Goal: Task Accomplishment & Management: Manage account settings

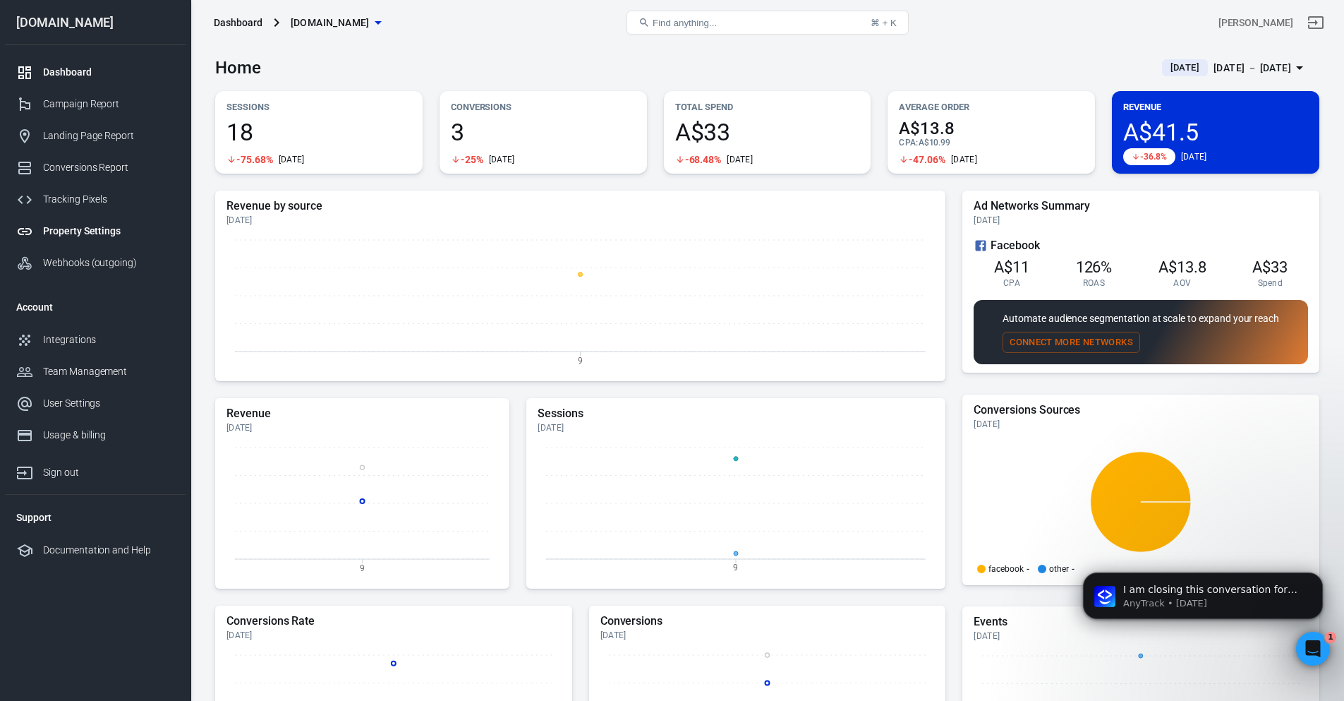
click at [72, 228] on div "Property Settings" at bounding box center [108, 231] width 131 height 15
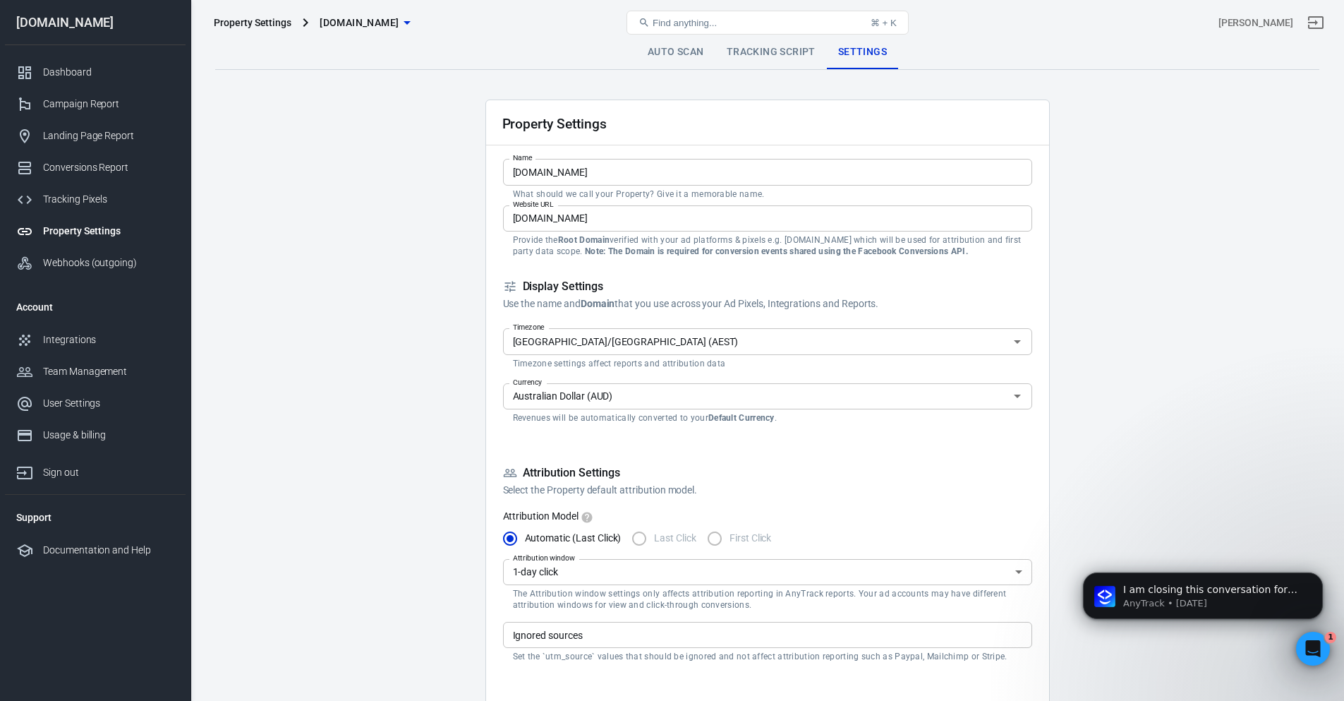
click at [684, 51] on link "Auto Scan" at bounding box center [675, 52] width 79 height 34
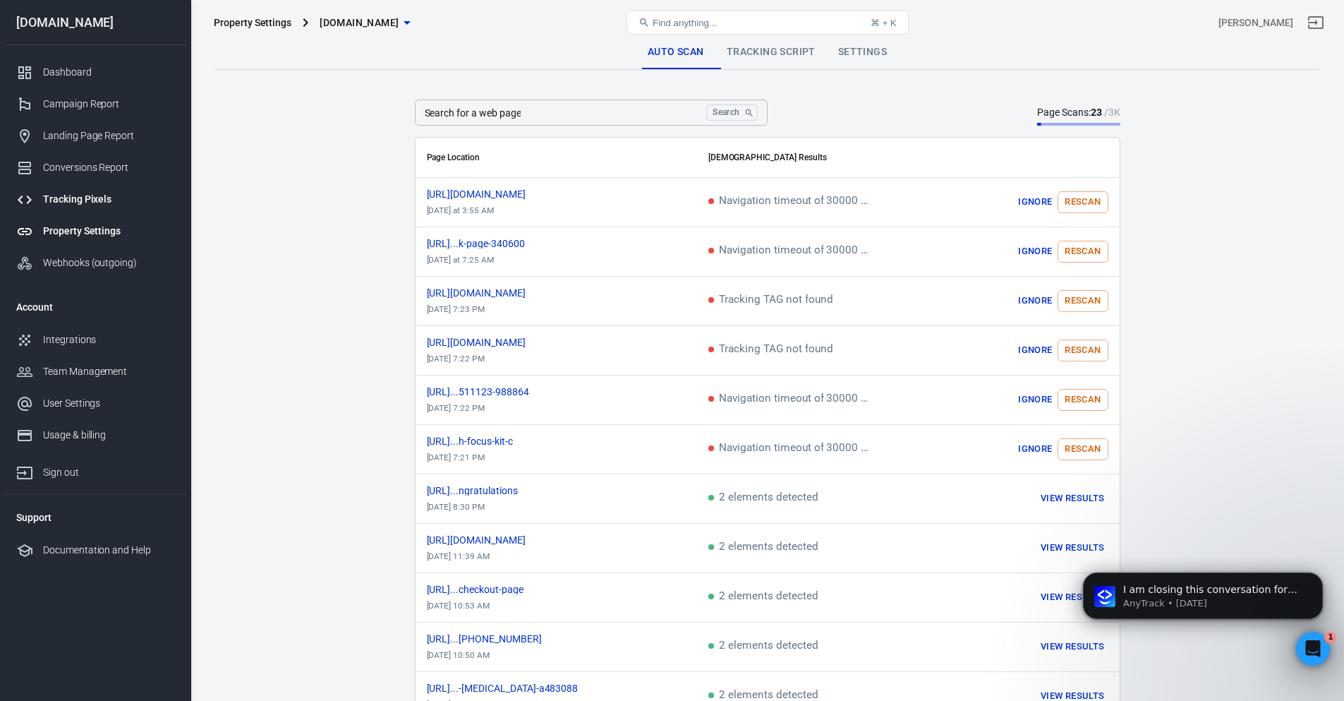
click at [79, 195] on div "Tracking Pixels" at bounding box center [108, 199] width 131 height 15
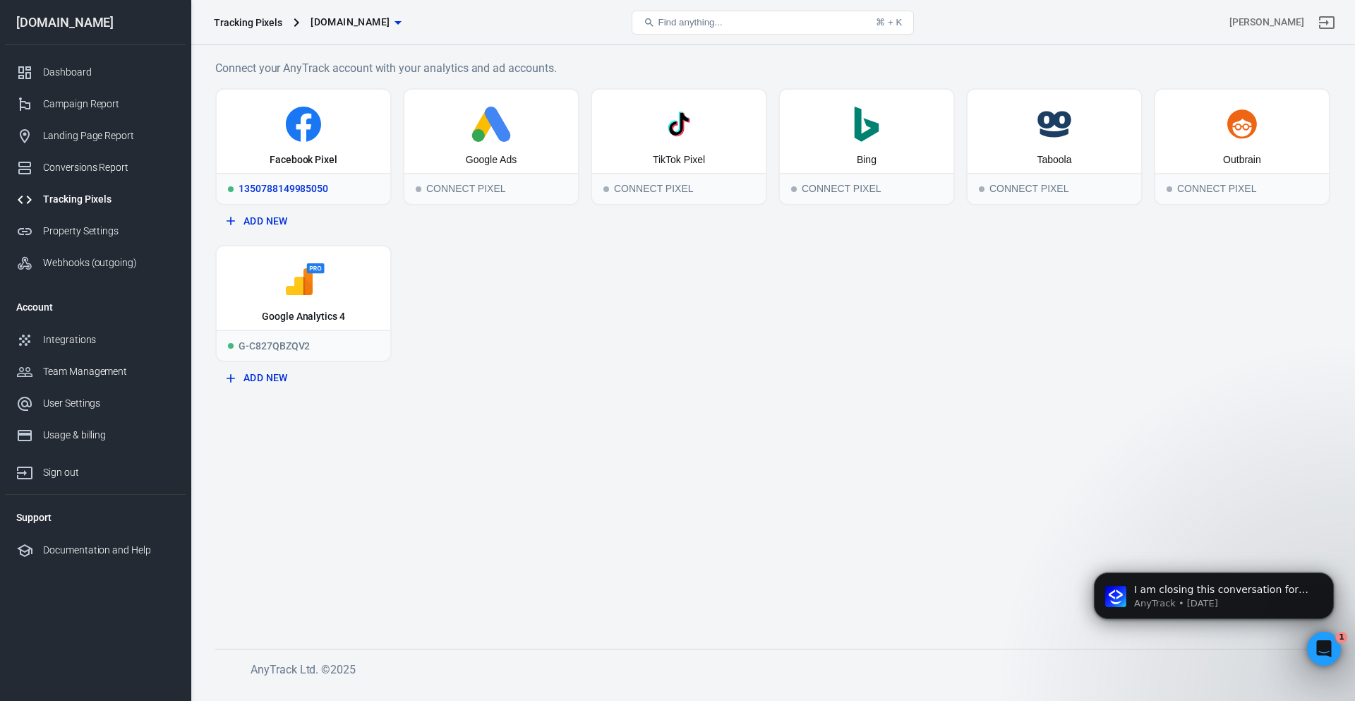
click at [315, 176] on div "1350788149985050" at bounding box center [304, 188] width 174 height 31
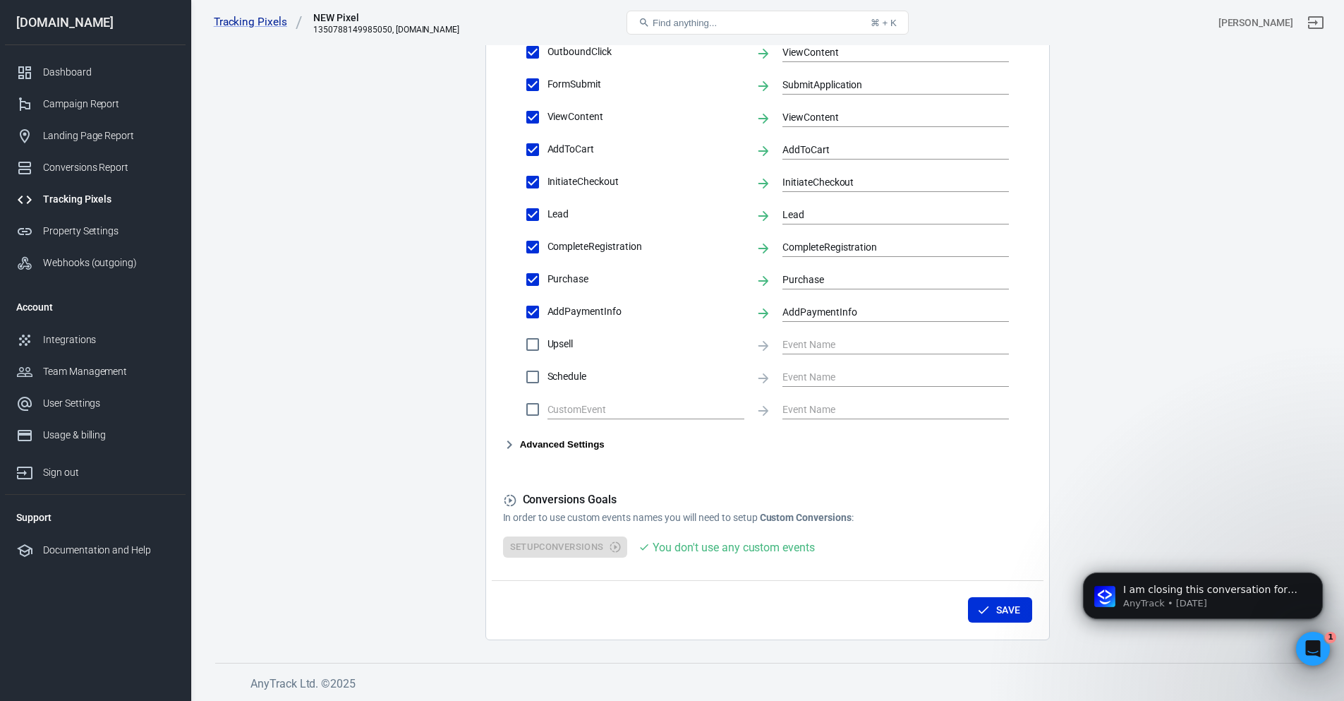
scroll to position [378, 0]
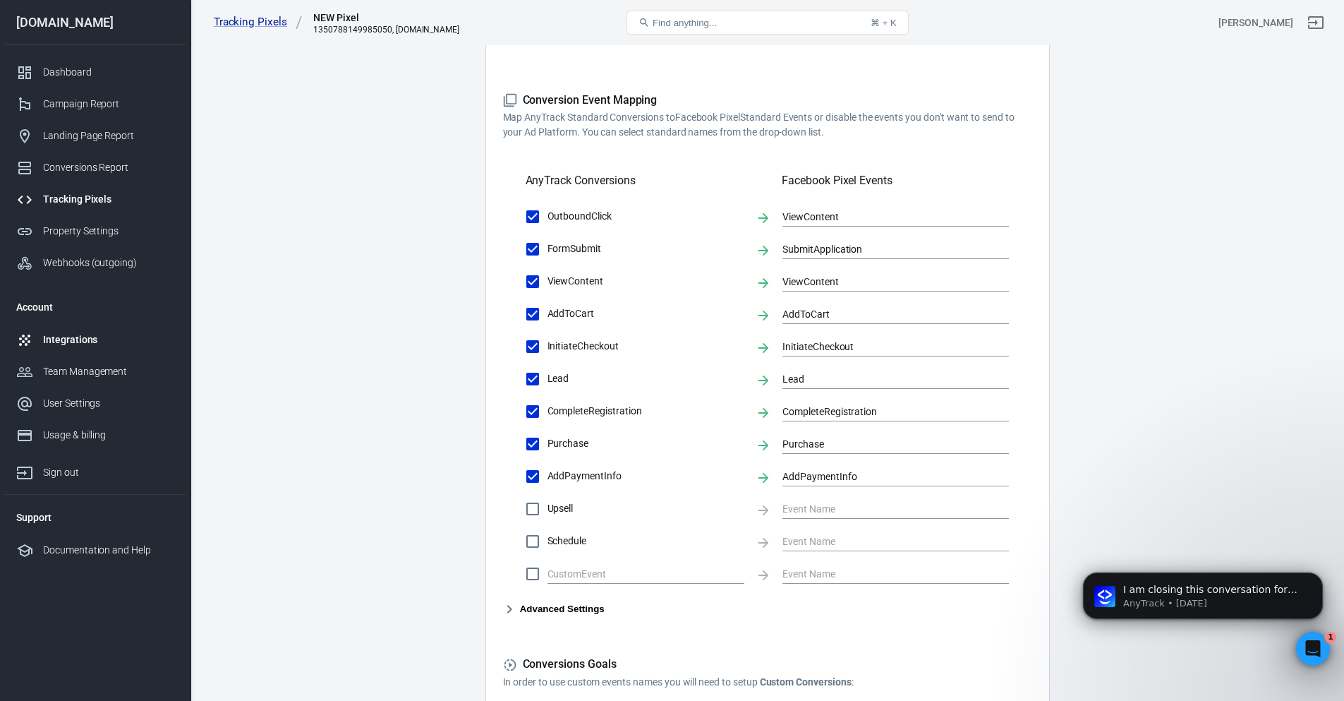
click at [83, 328] on link "Integrations" at bounding box center [95, 340] width 181 height 32
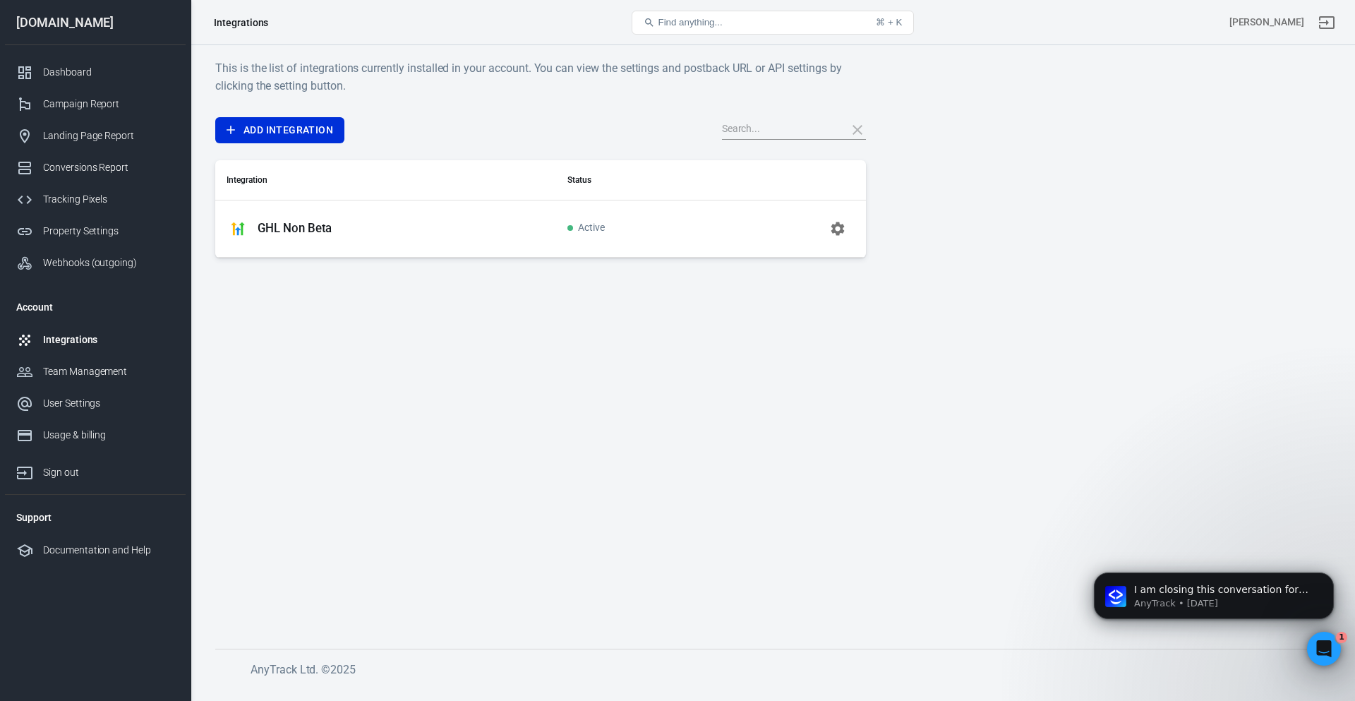
click at [298, 224] on p "GHL Non Beta" at bounding box center [295, 228] width 74 height 15
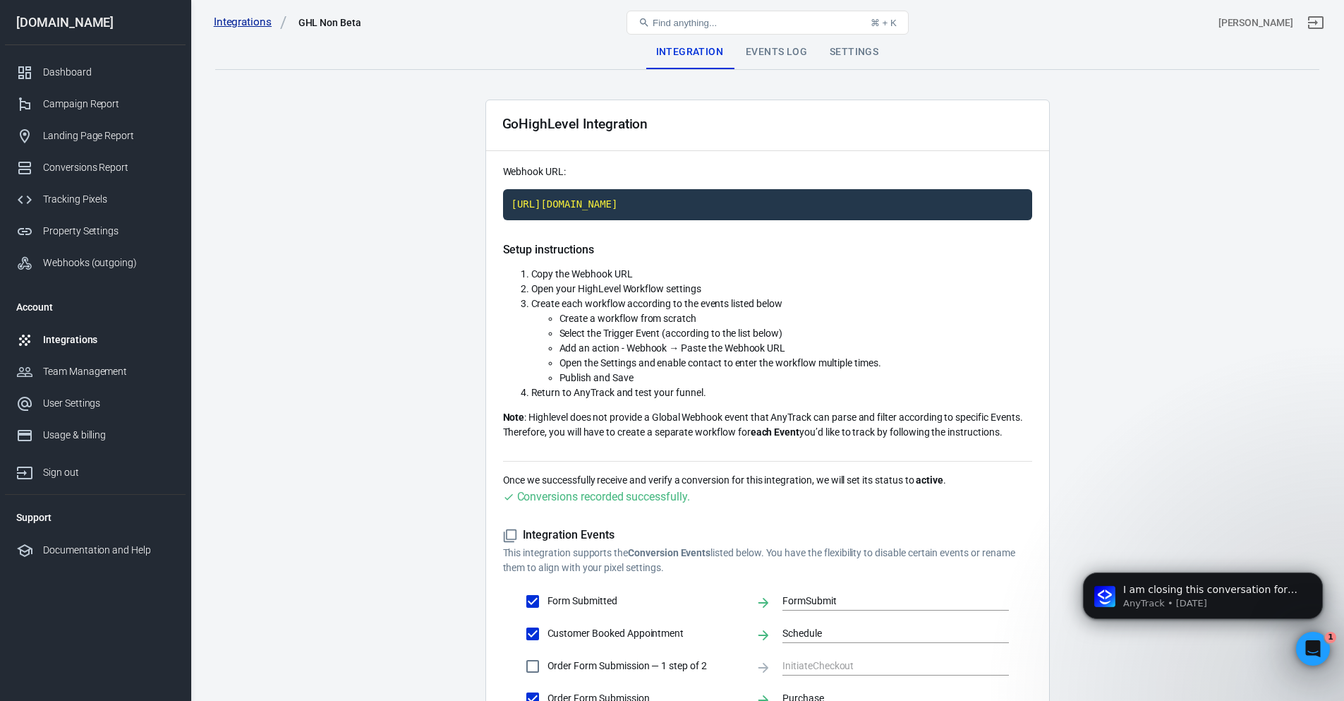
click at [250, 22] on link "Integrations" at bounding box center [250, 22] width 73 height 15
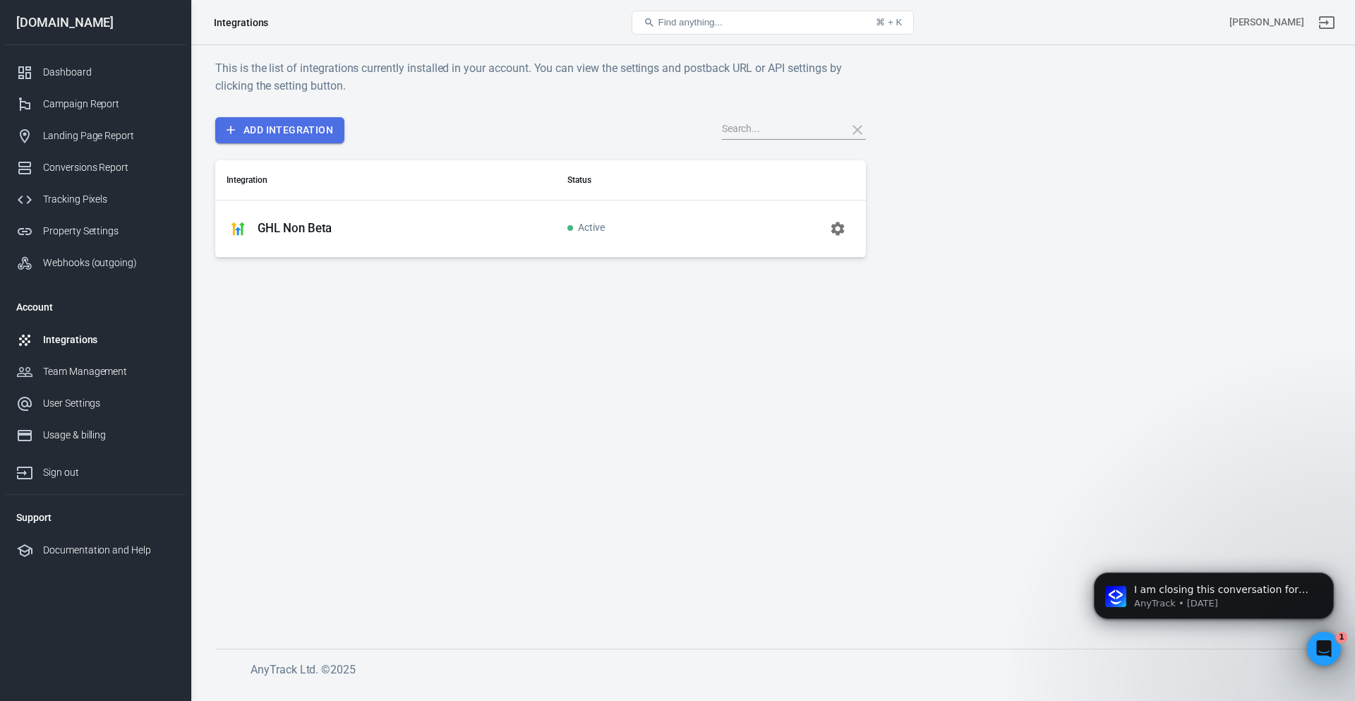
click at [275, 129] on link "Add Integration" at bounding box center [279, 130] width 129 height 26
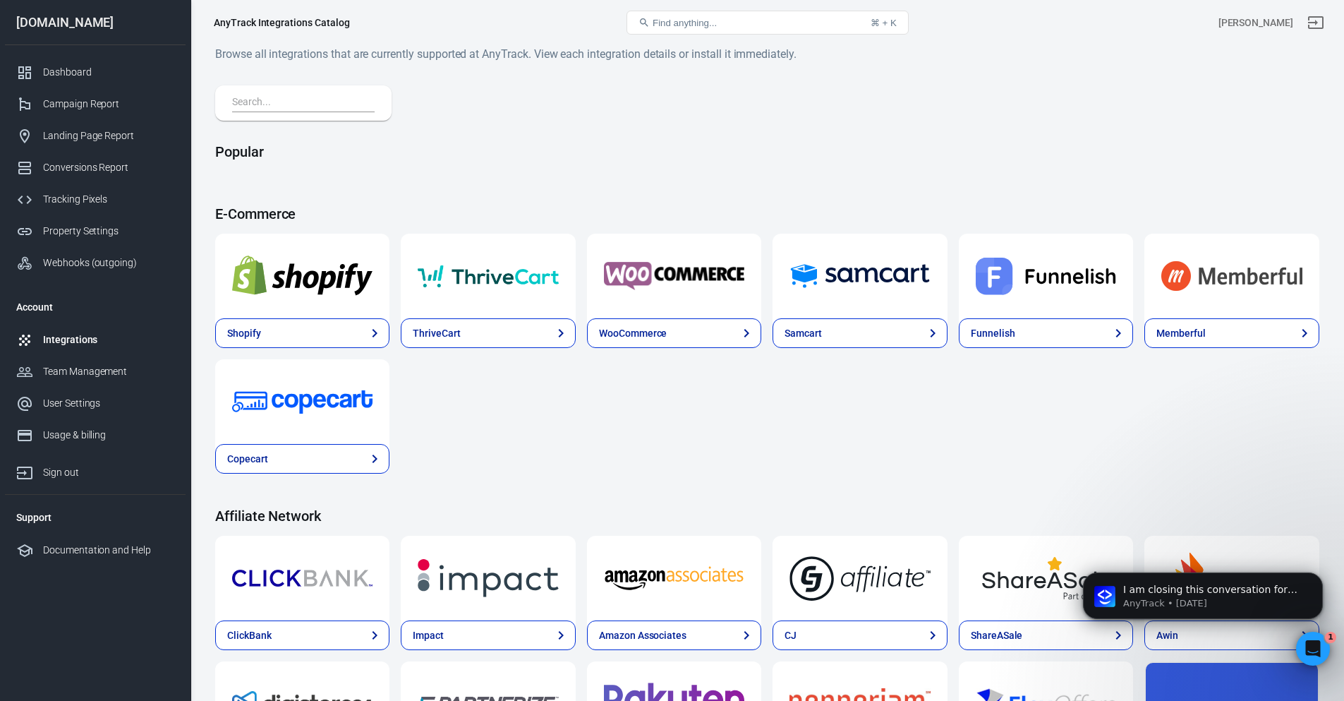
click at [279, 99] on input "text" at bounding box center [300, 103] width 137 height 18
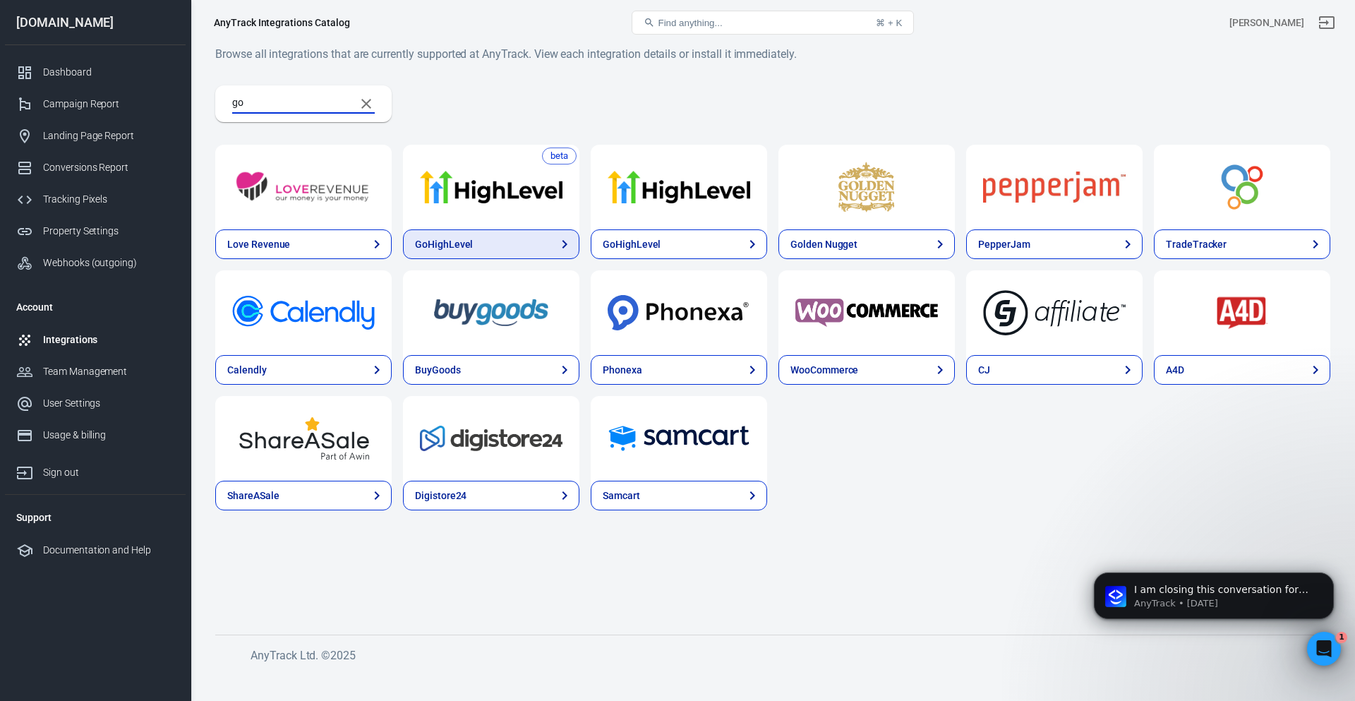
type input "go"
click at [498, 237] on link "GoHighLevel" at bounding box center [491, 244] width 176 height 30
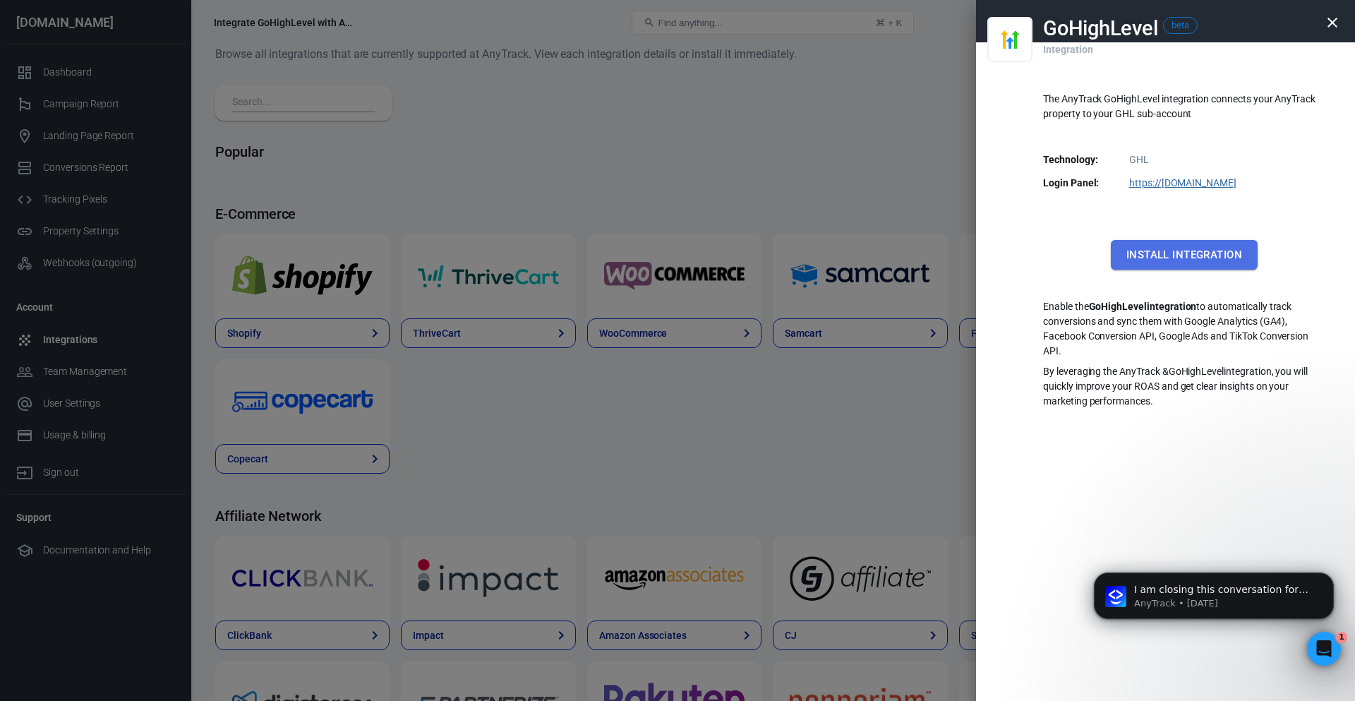
click at [1144, 242] on button "Install Integration" at bounding box center [1184, 255] width 147 height 30
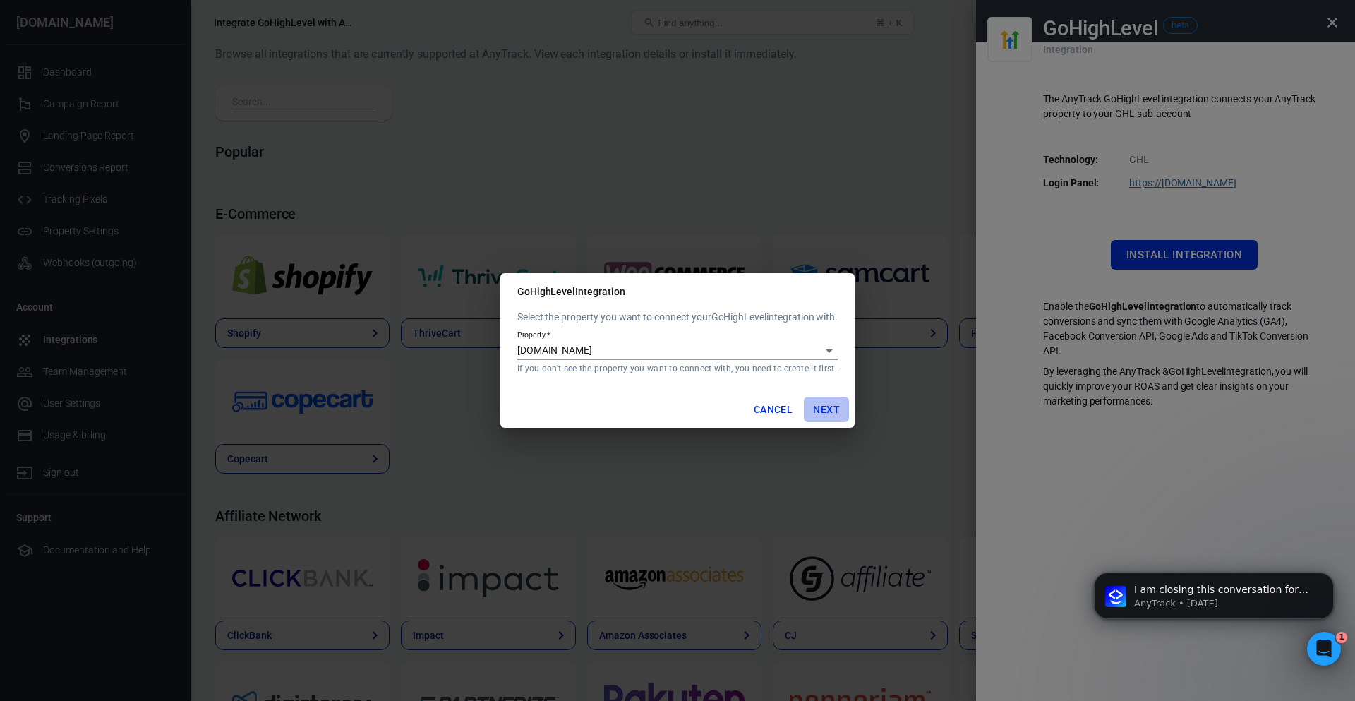
click at [826, 409] on button "Next" at bounding box center [826, 410] width 45 height 26
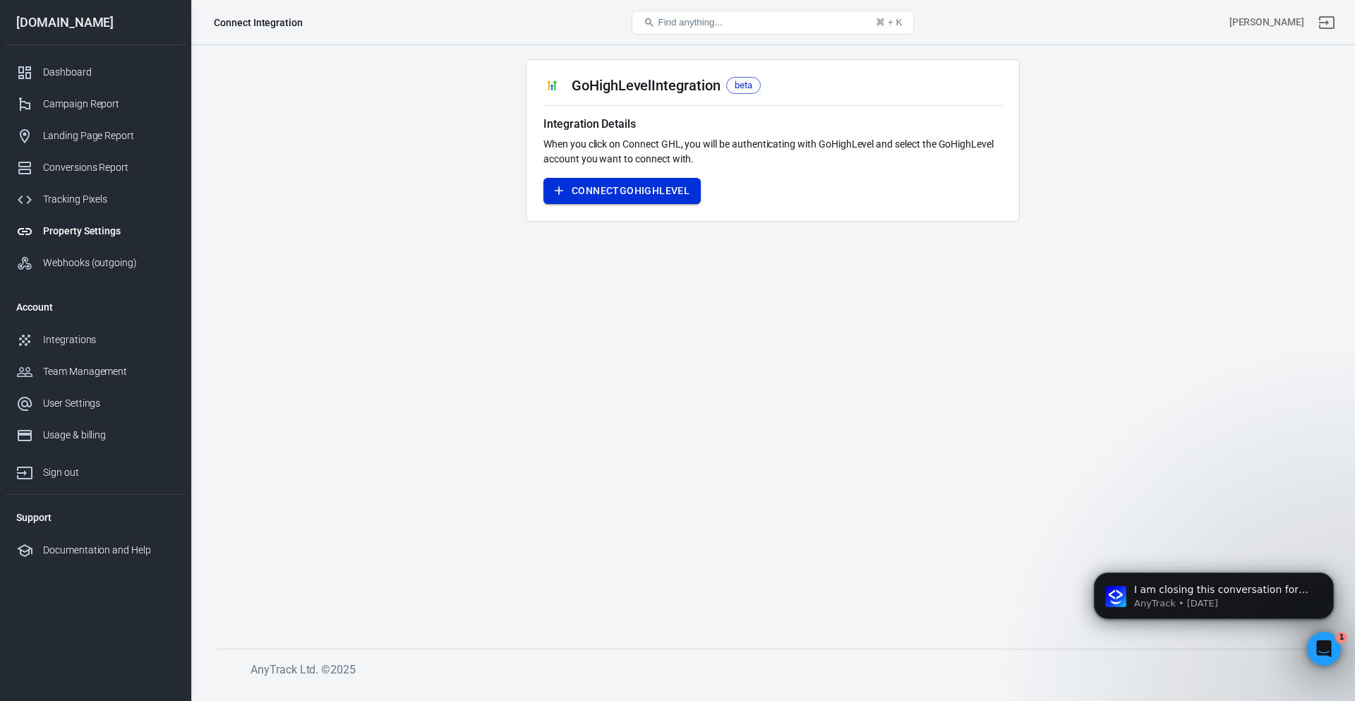
click at [634, 191] on button "Connect GoHighLevel" at bounding box center [621, 191] width 157 height 26
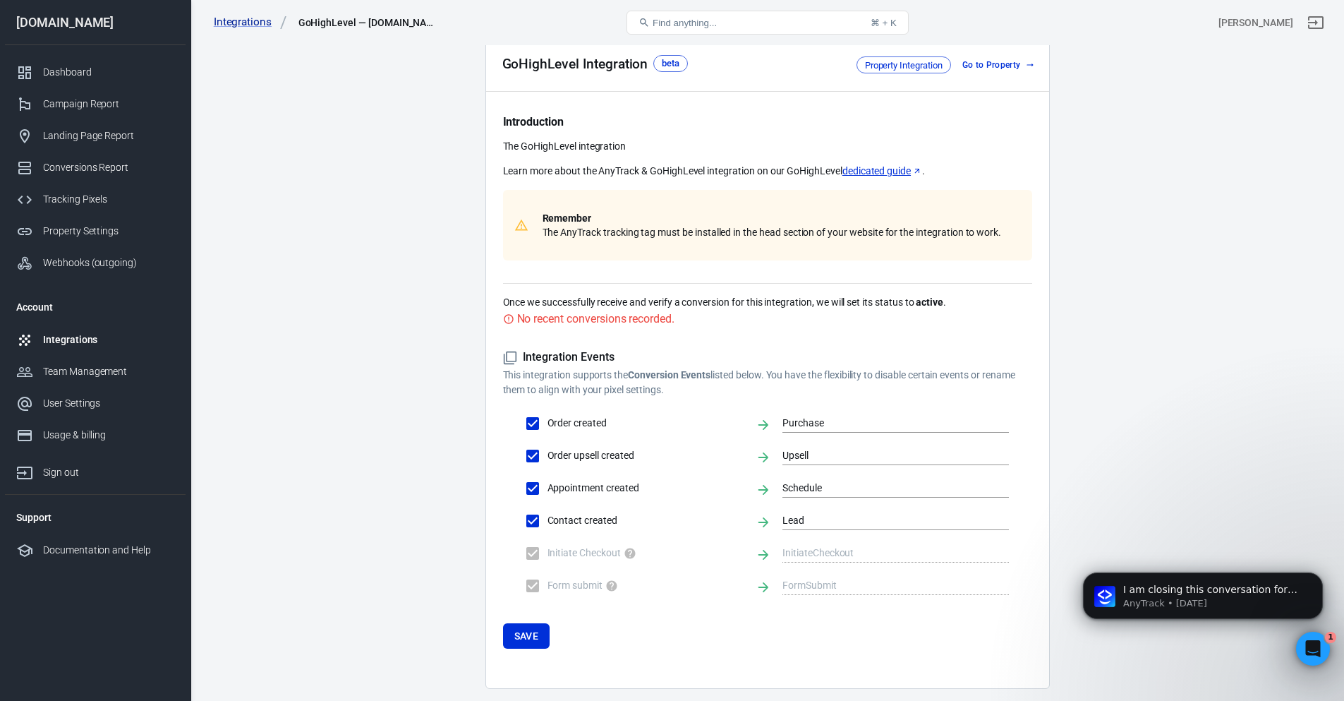
scroll to position [110, 0]
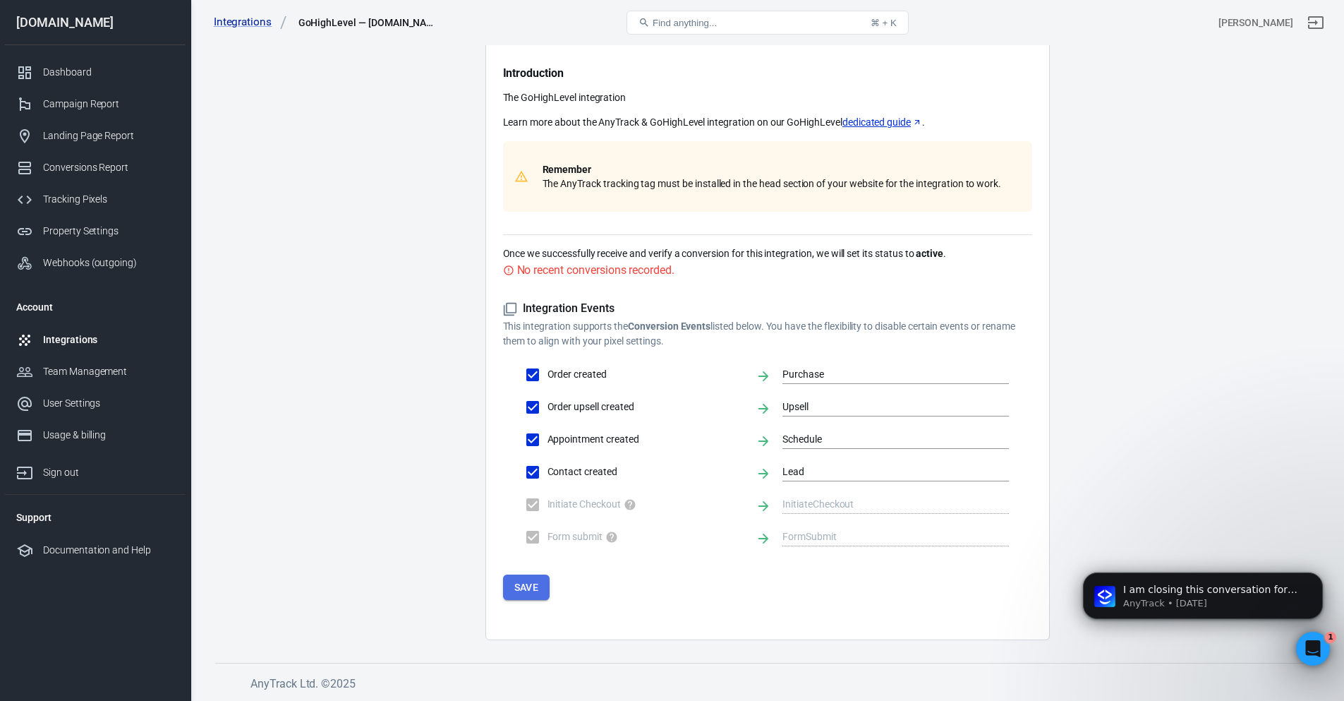
click at [521, 586] on button "Save" at bounding box center [526, 587] width 47 height 26
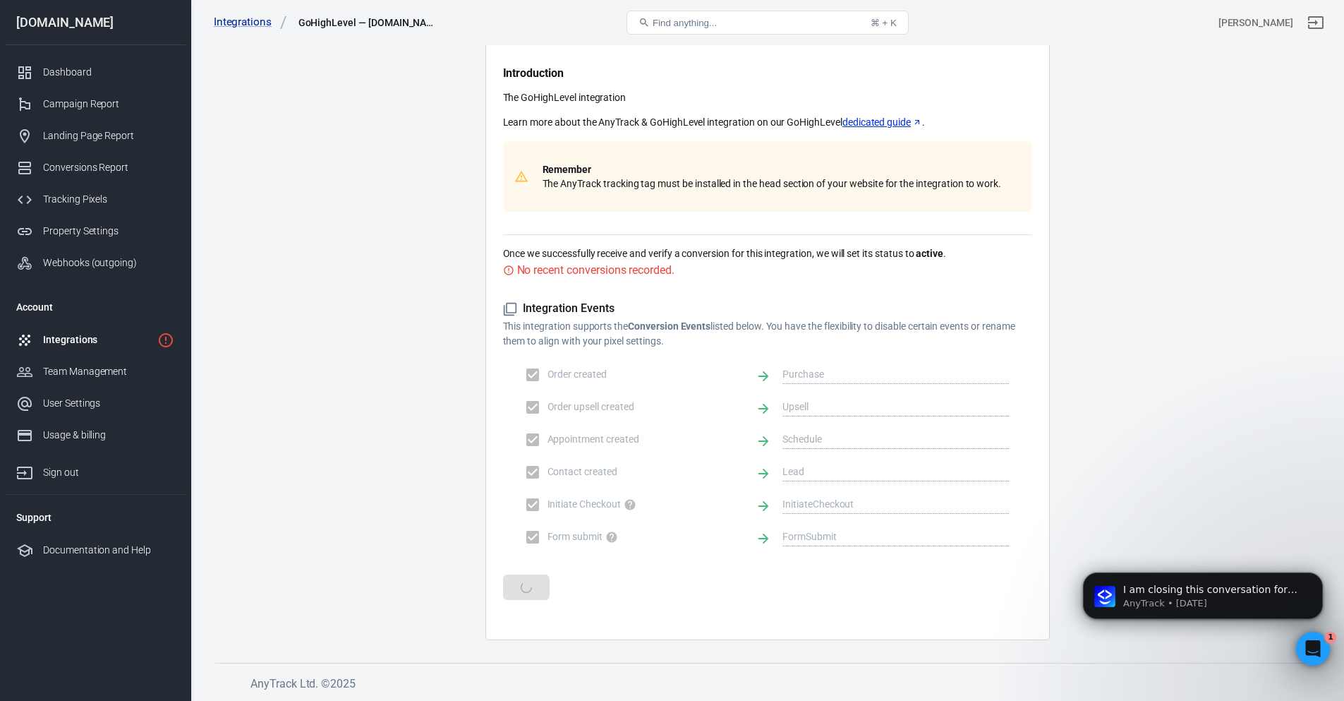
scroll to position [0, 0]
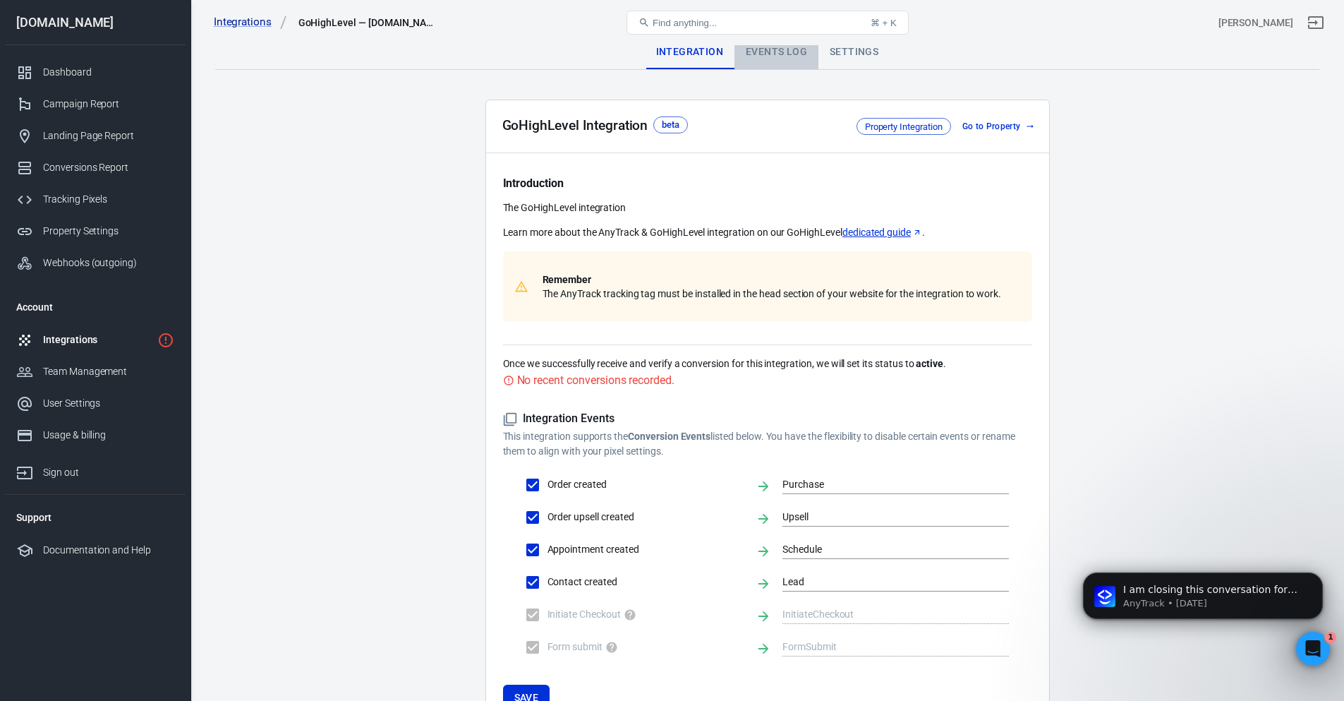
click at [751, 52] on div "Events Log" at bounding box center [777, 52] width 84 height 34
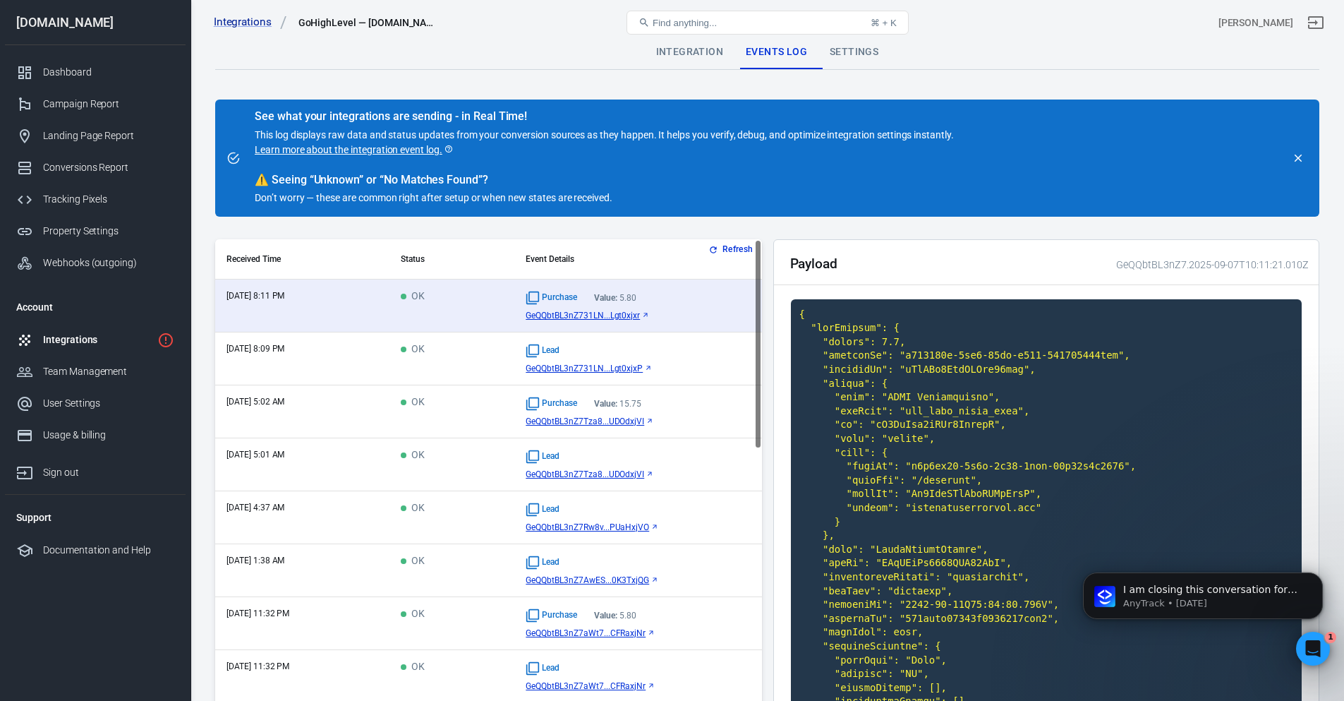
click at [847, 54] on div "Settings" at bounding box center [853, 52] width 71 height 34
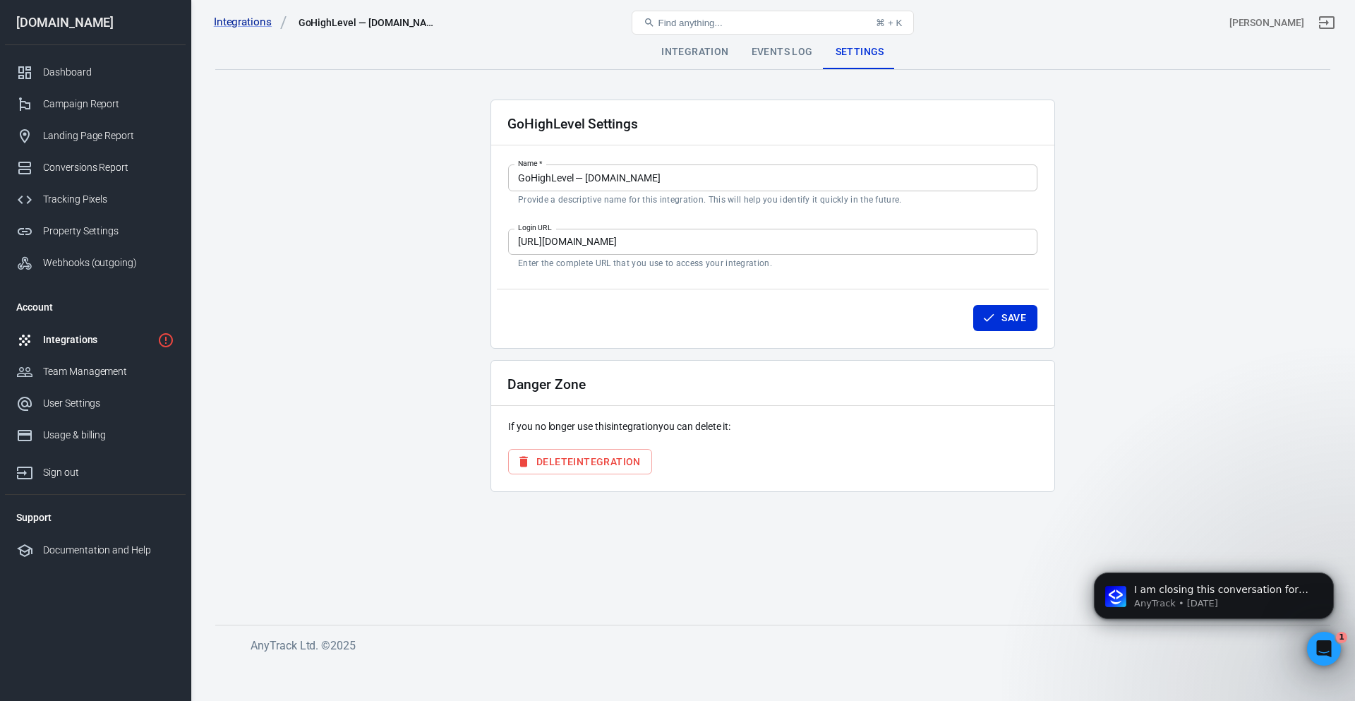
click at [691, 64] on div "Integration" at bounding box center [695, 52] width 90 height 34
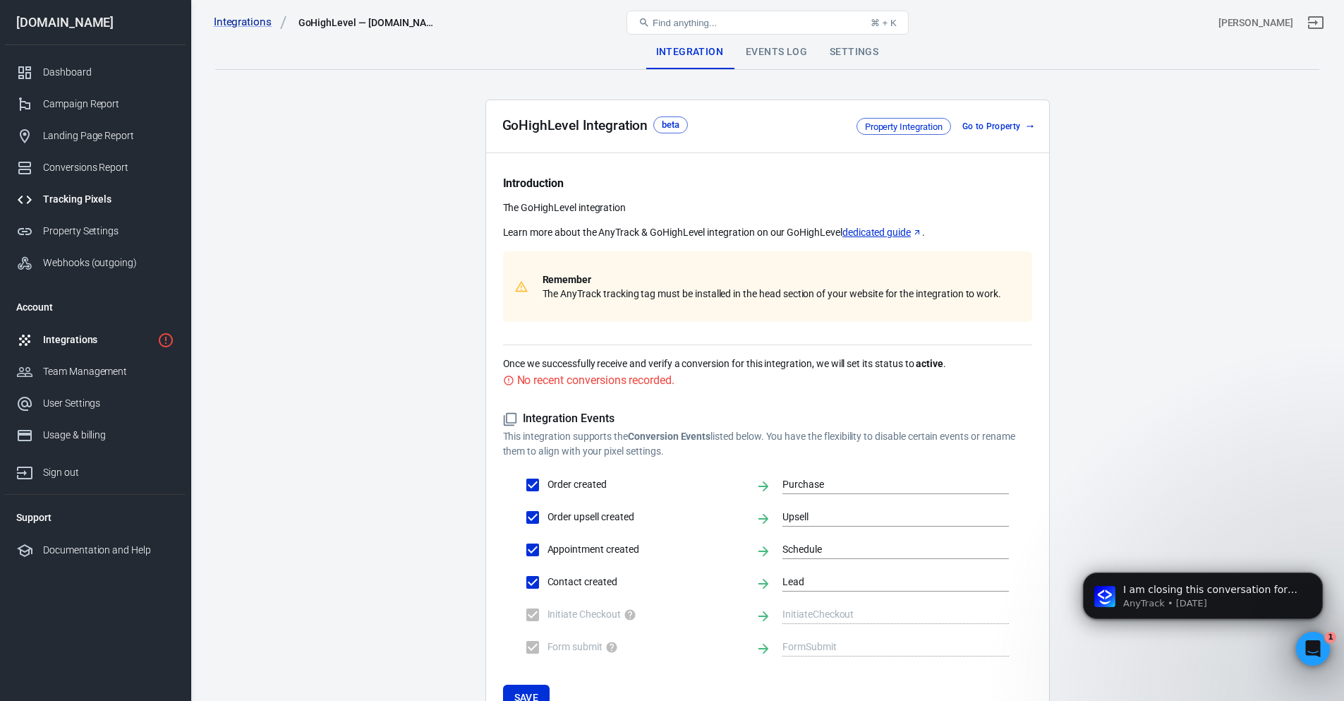
click at [145, 188] on link "Tracking Pixels" at bounding box center [95, 199] width 181 height 32
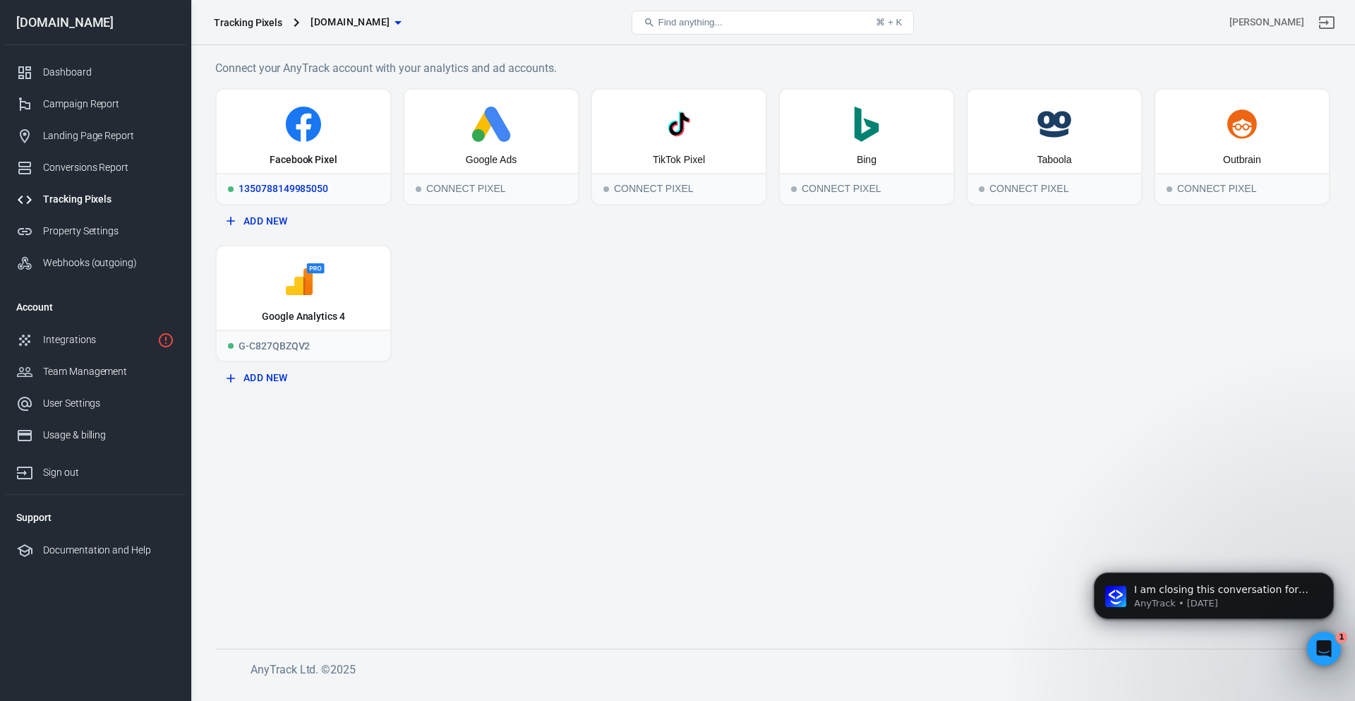
click at [270, 174] on div "1350788149985050" at bounding box center [304, 188] width 174 height 31
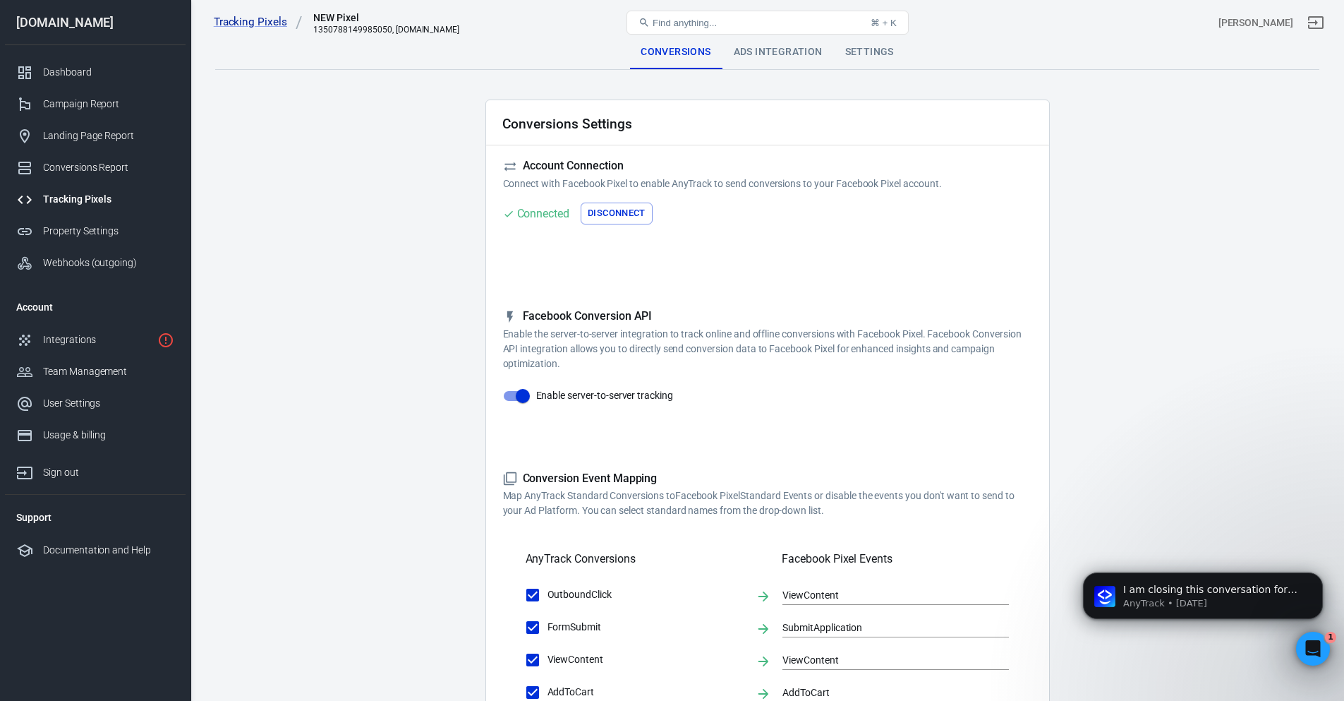
click at [790, 54] on div "Ads Integration" at bounding box center [778, 52] width 111 height 34
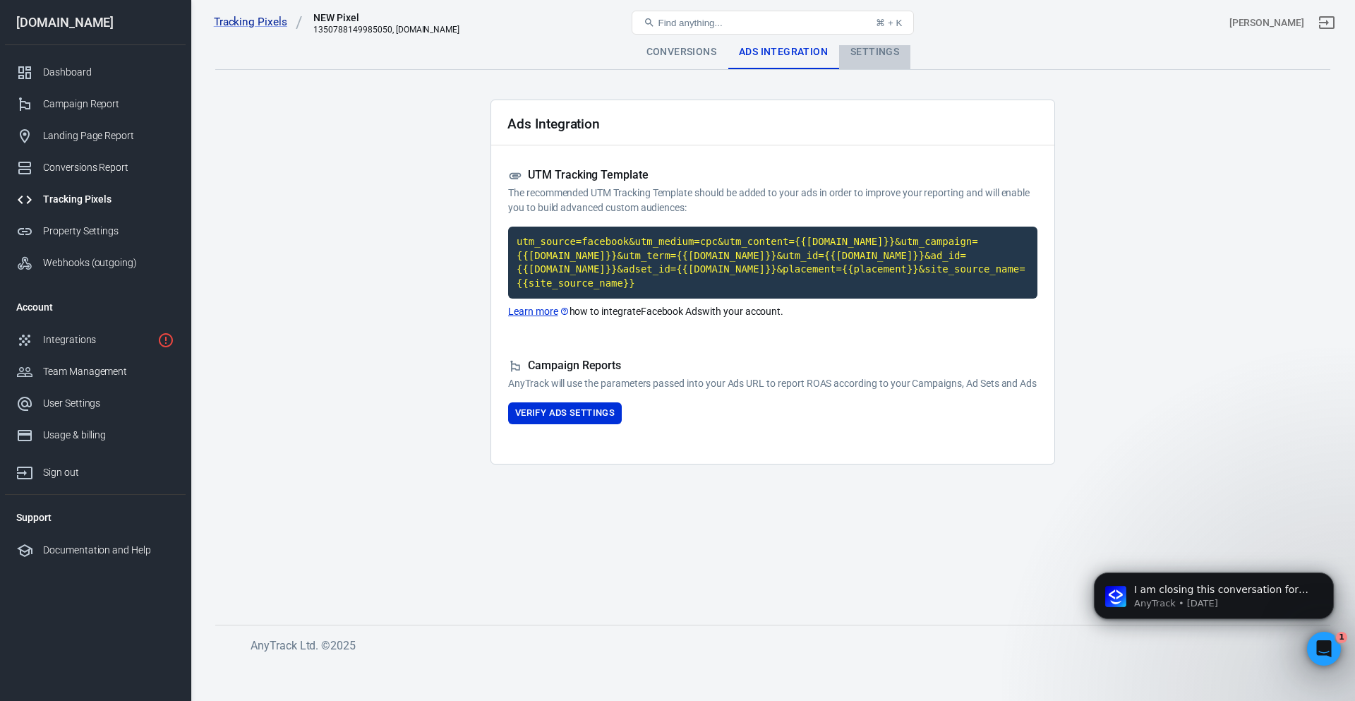
click at [874, 49] on div "Settings" at bounding box center [874, 52] width 71 height 34
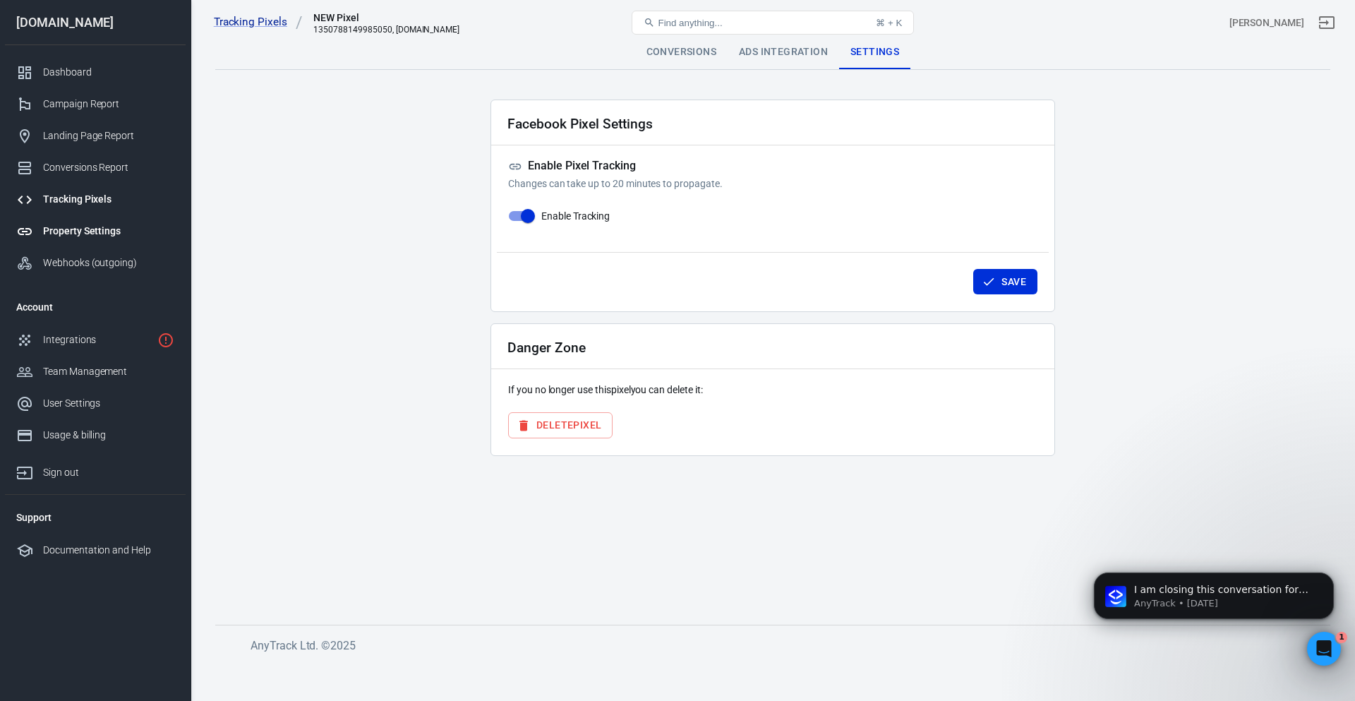
click at [61, 236] on div "Property Settings" at bounding box center [108, 231] width 131 height 15
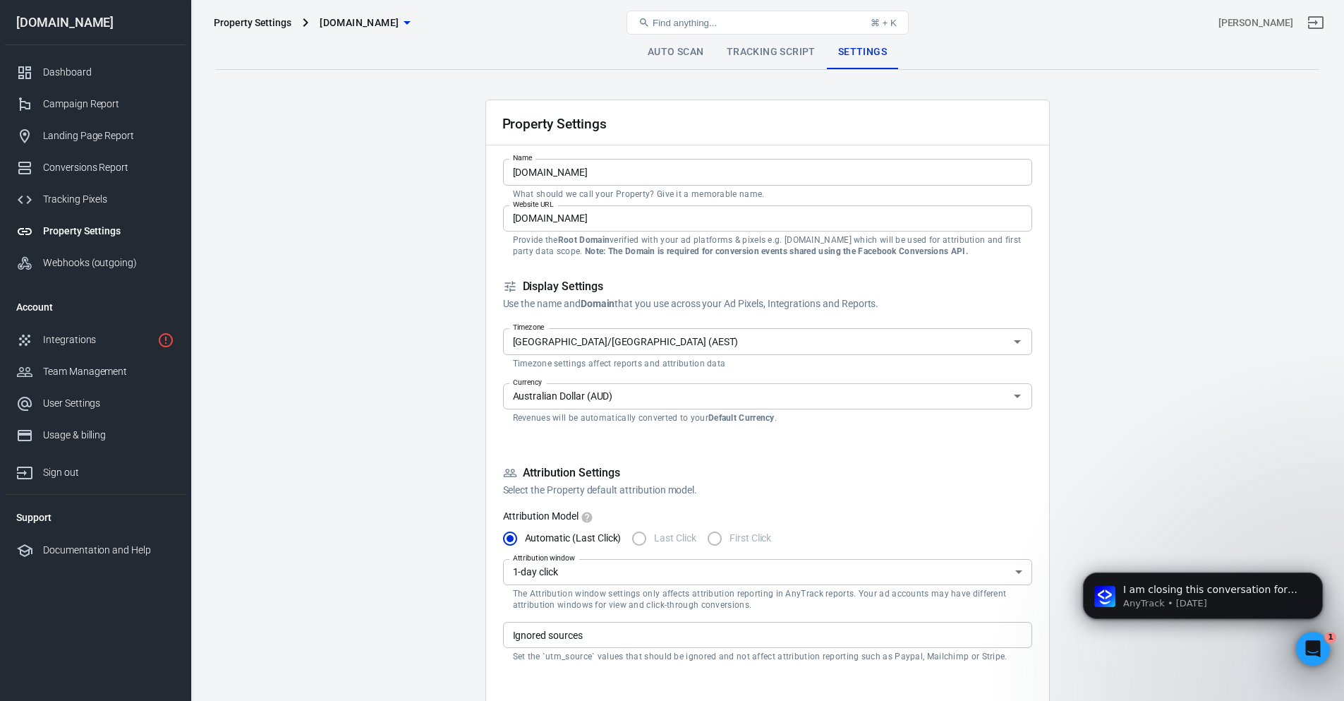
click at [746, 48] on link "Tracking Script" at bounding box center [770, 52] width 111 height 34
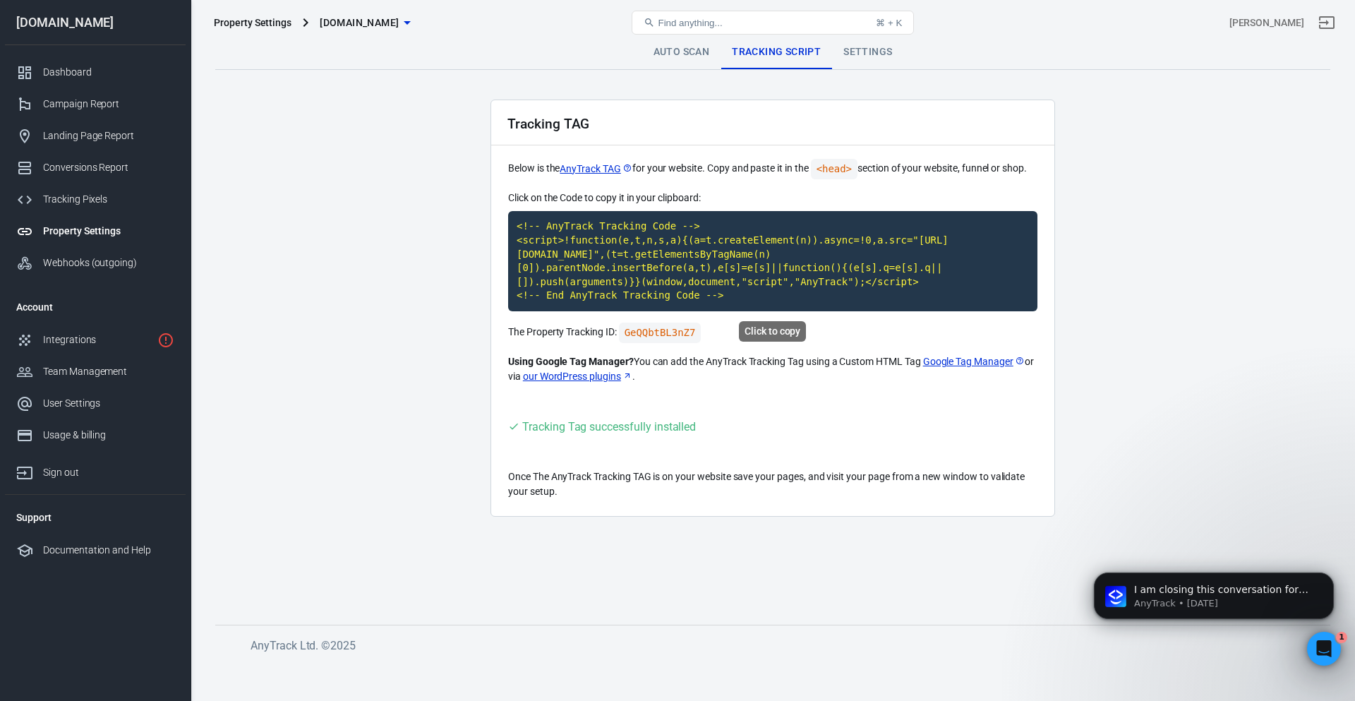
click at [628, 272] on code "<!-- AnyTrack Tracking Code --> <script>!function(e,t,n,s,a){(a=t.createElement…" at bounding box center [772, 261] width 529 height 100
click at [1193, 586] on p "I am closing this conversation for now. You can always respond later or start a…" at bounding box center [1225, 590] width 182 height 14
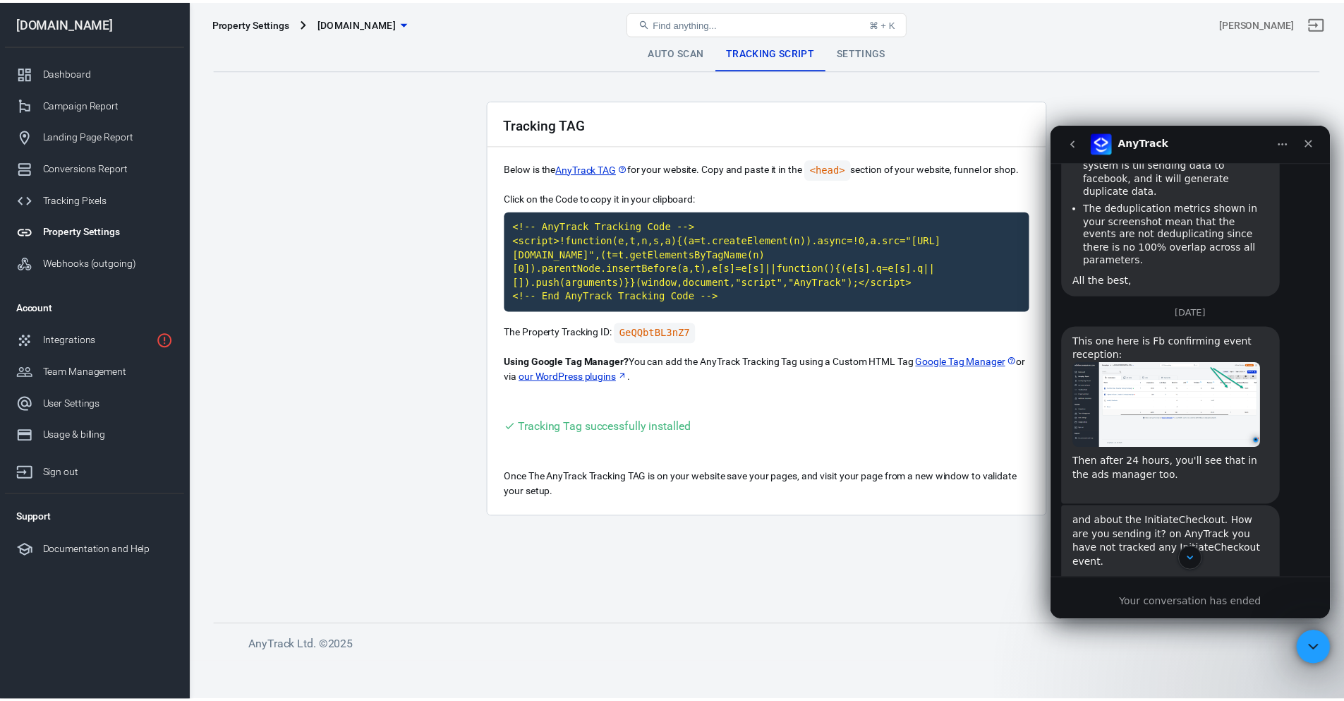
scroll to position [4675, 0]
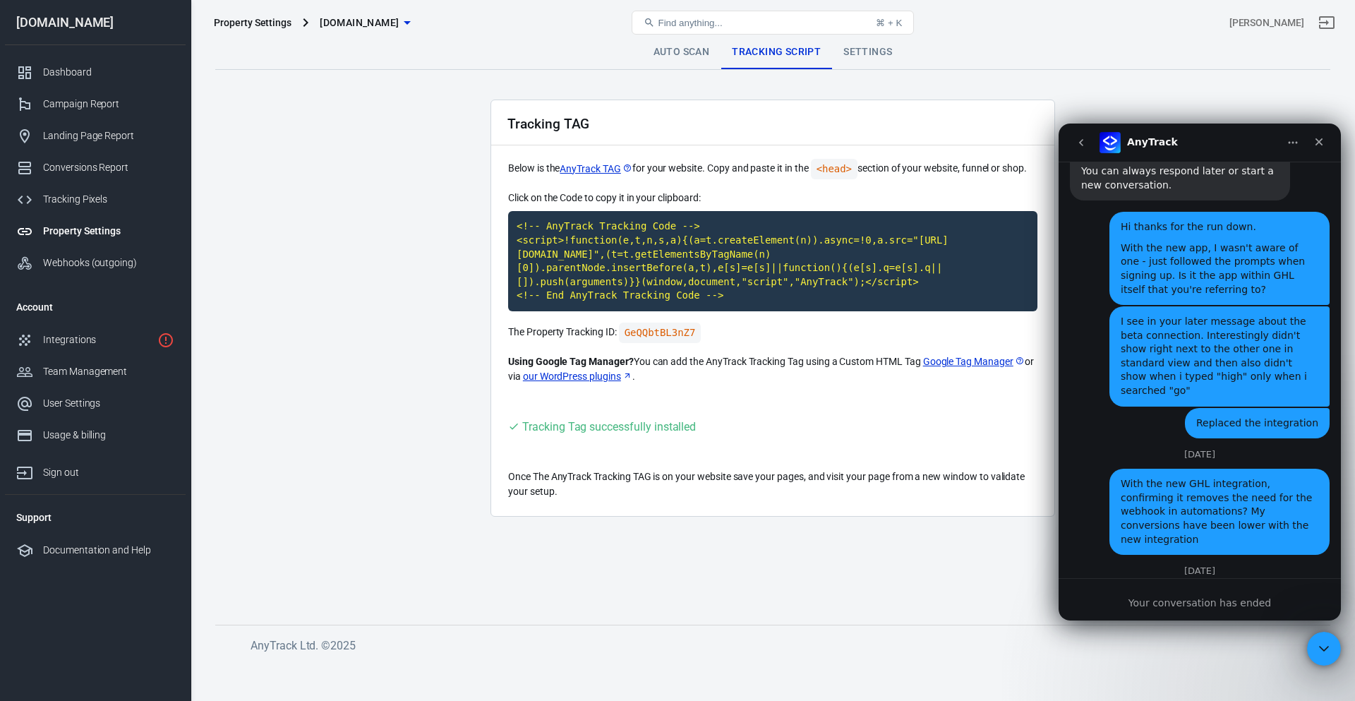
click at [432, 132] on main "Auto Scan Tracking Script Settings Tracking TAG Below is the AnyTrack TAG for y…" at bounding box center [772, 318] width 1115 height 567
click at [266, 22] on div "Property Settings" at bounding box center [253, 23] width 78 height 14
click at [111, 330] on link "Integrations" at bounding box center [95, 340] width 181 height 32
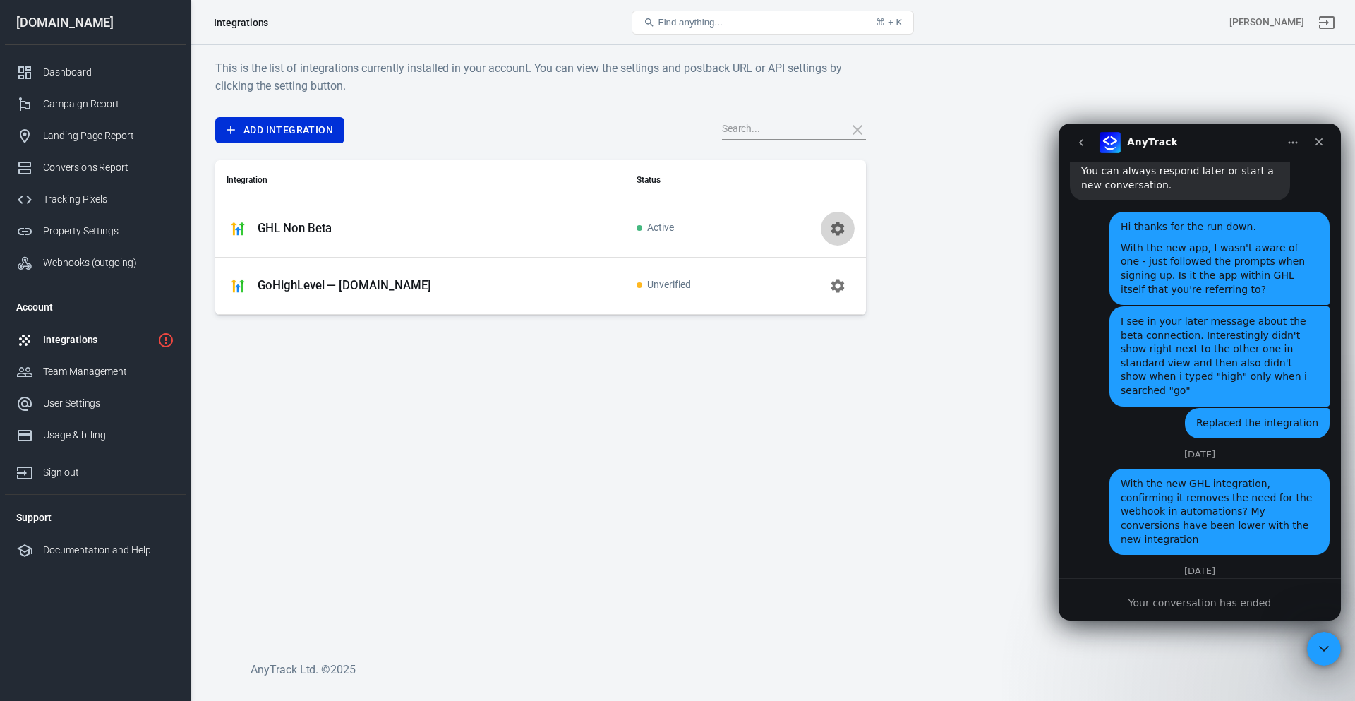
click at [837, 224] on icon "button" at bounding box center [836, 228] width 13 height 13
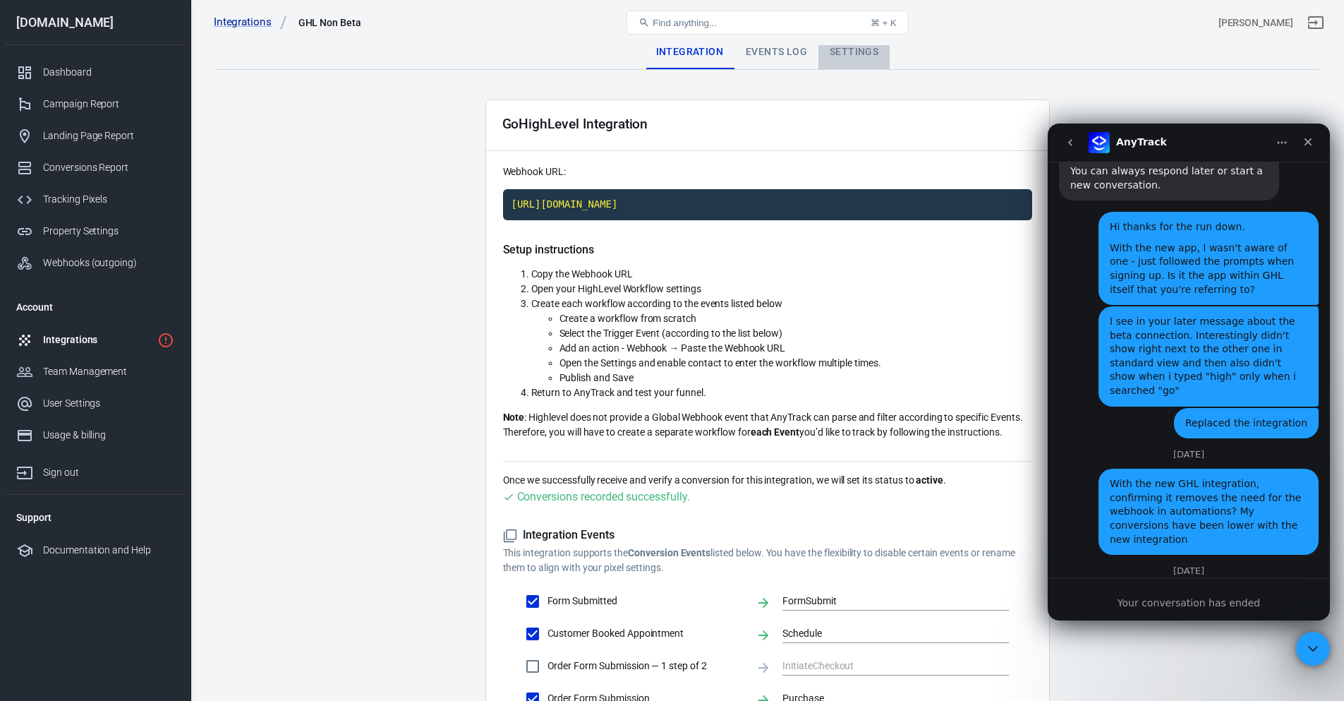
click at [846, 48] on div "Settings" at bounding box center [853, 52] width 71 height 34
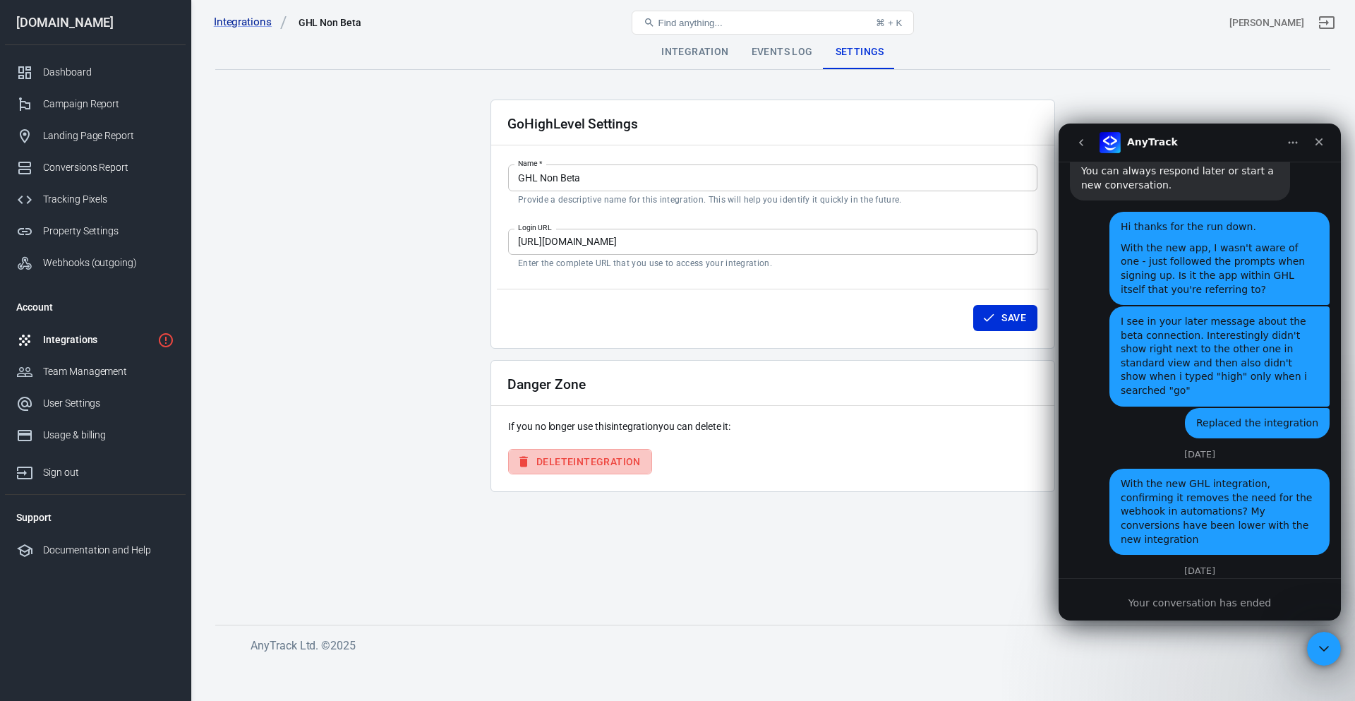
click at [603, 460] on button "Delete Integration" at bounding box center [580, 462] width 144 height 26
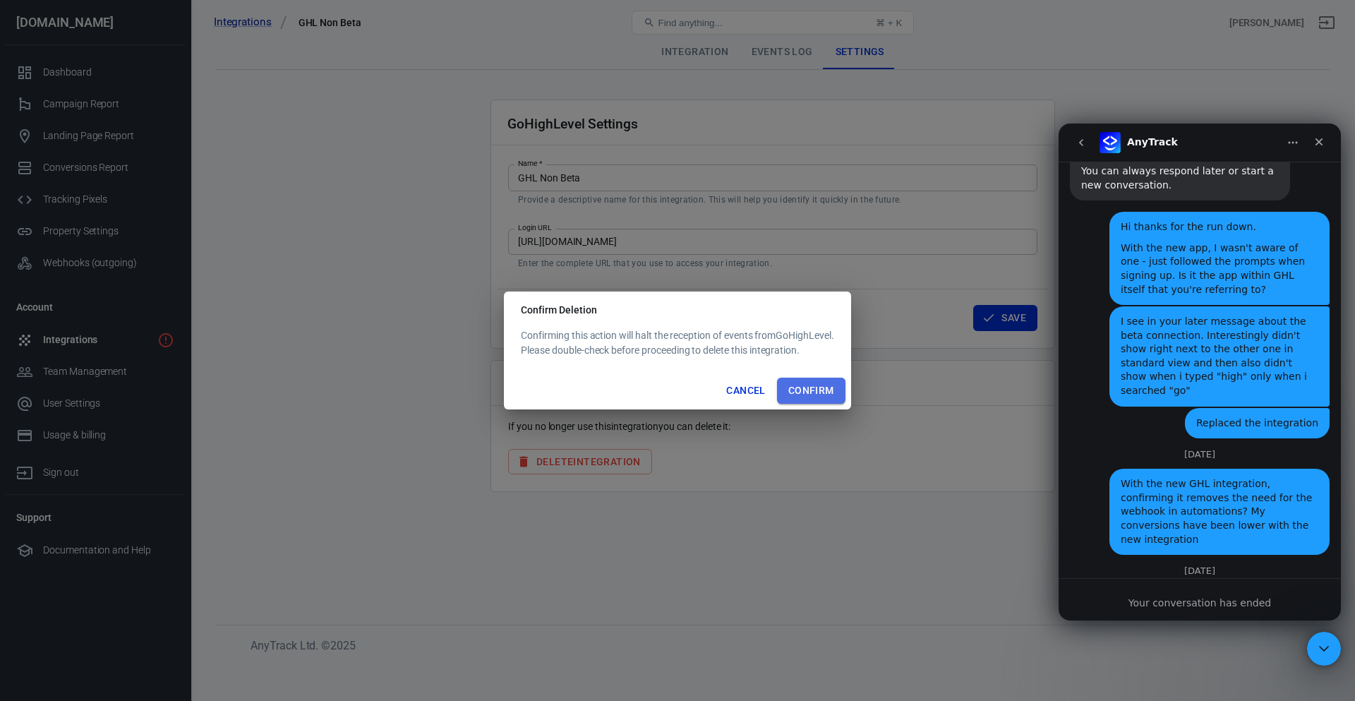
click at [790, 390] on button "Confirm" at bounding box center [811, 390] width 68 height 26
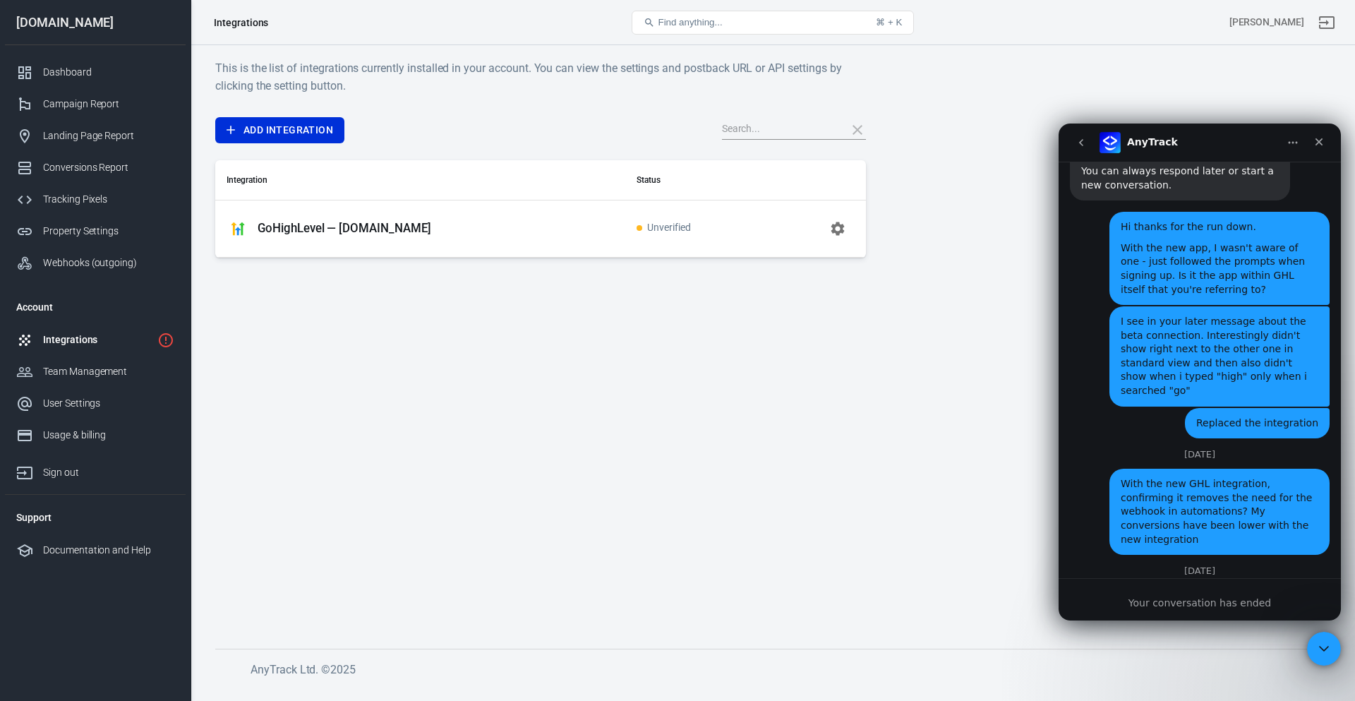
click at [427, 231] on p "GoHighLevel — [DOMAIN_NAME]" at bounding box center [345, 228] width 174 height 15
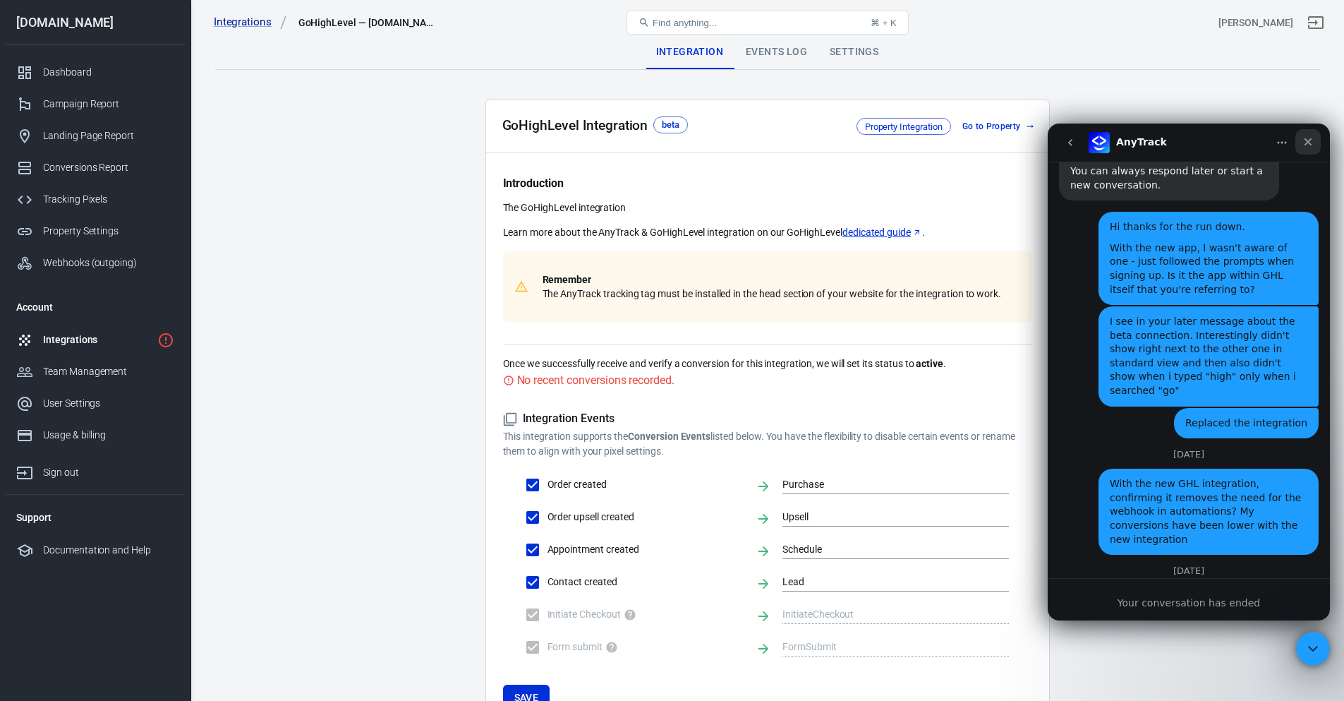
click at [1309, 140] on icon "Close" at bounding box center [1308, 141] width 11 height 11
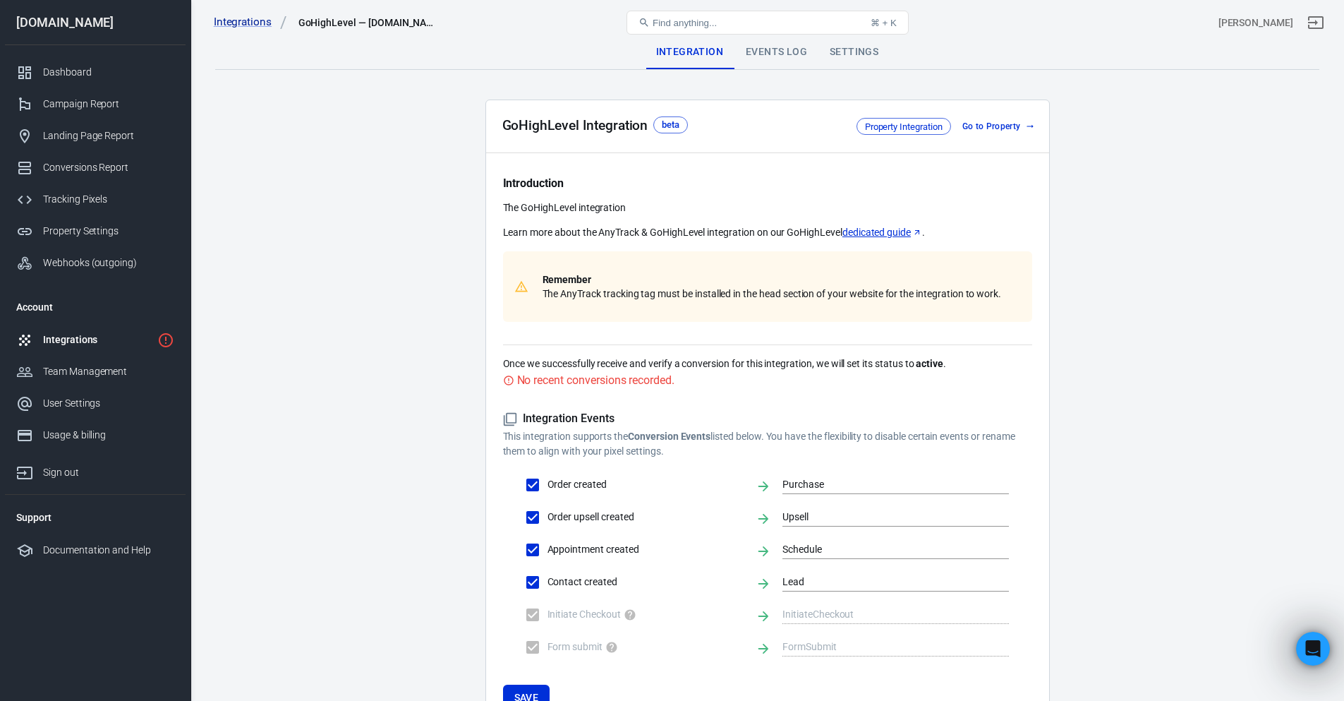
click at [787, 58] on div "Events Log" at bounding box center [777, 52] width 84 height 34
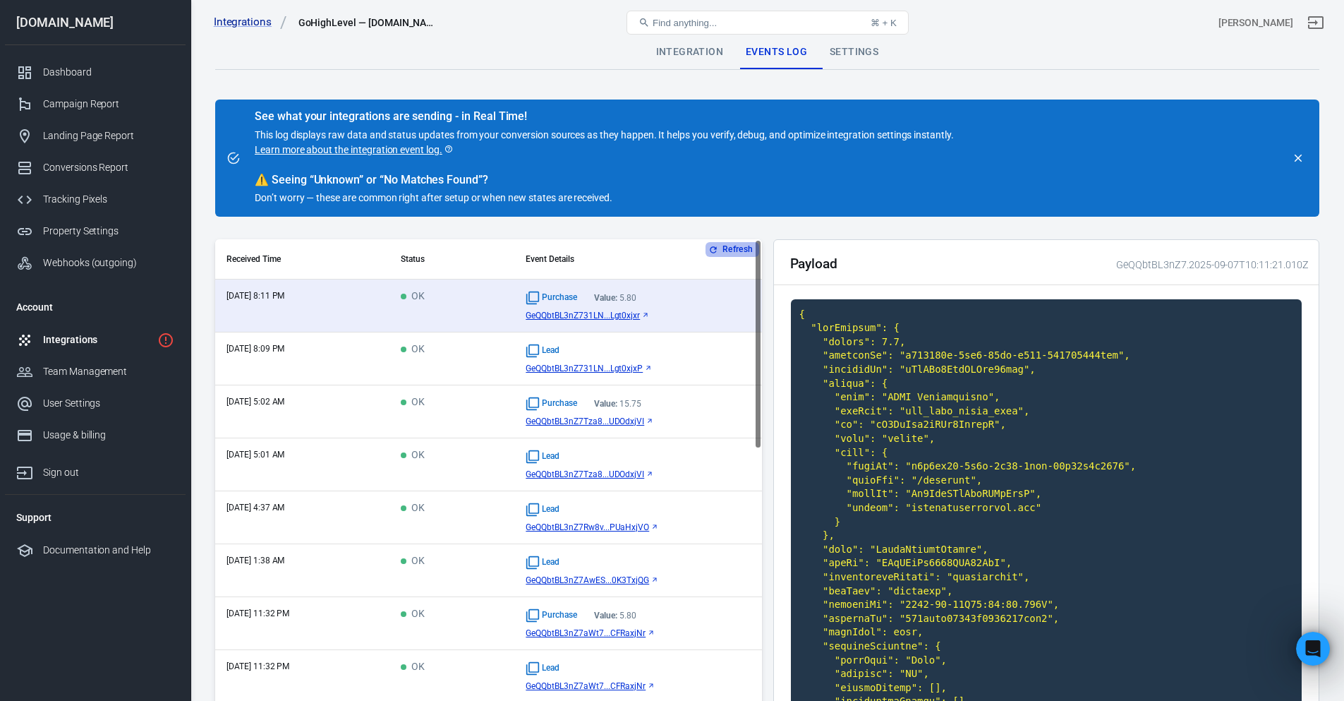
click at [732, 243] on button "Refresh" at bounding box center [732, 249] width 53 height 15
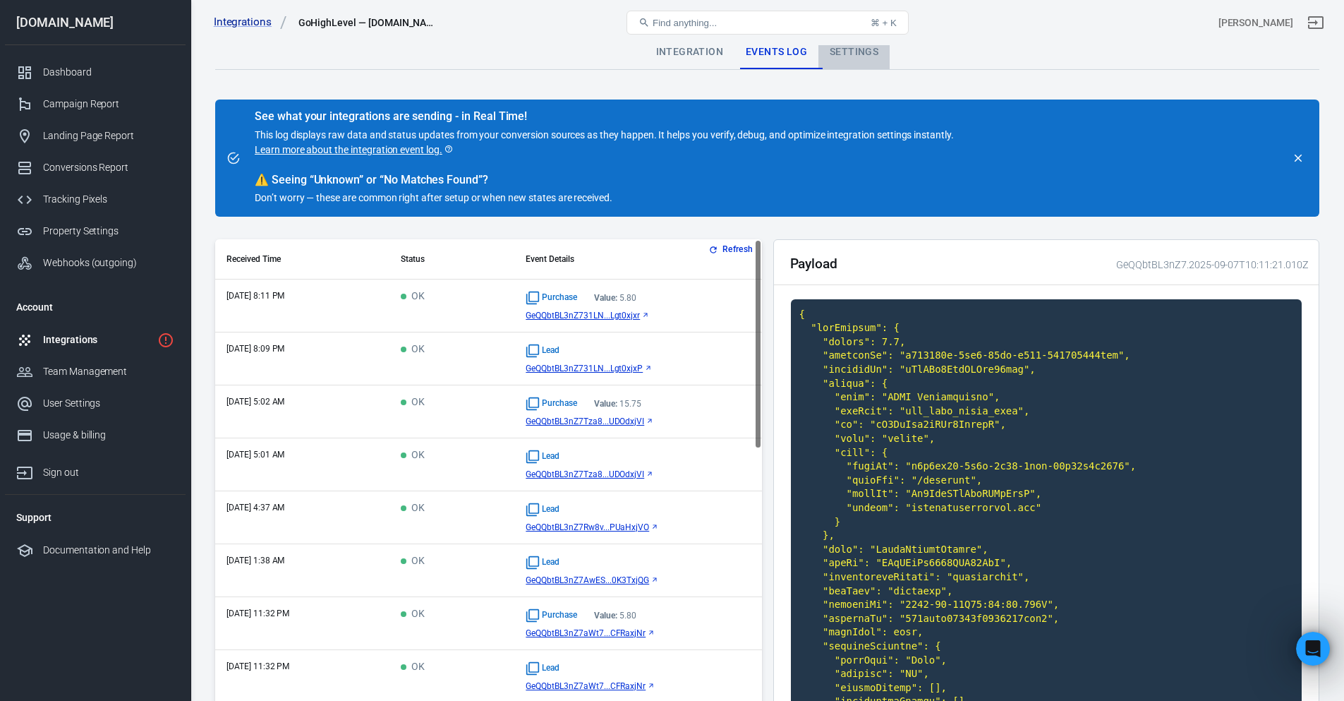
click at [860, 49] on div "Settings" at bounding box center [853, 52] width 71 height 34
